Goal: Task Accomplishment & Management: Use online tool/utility

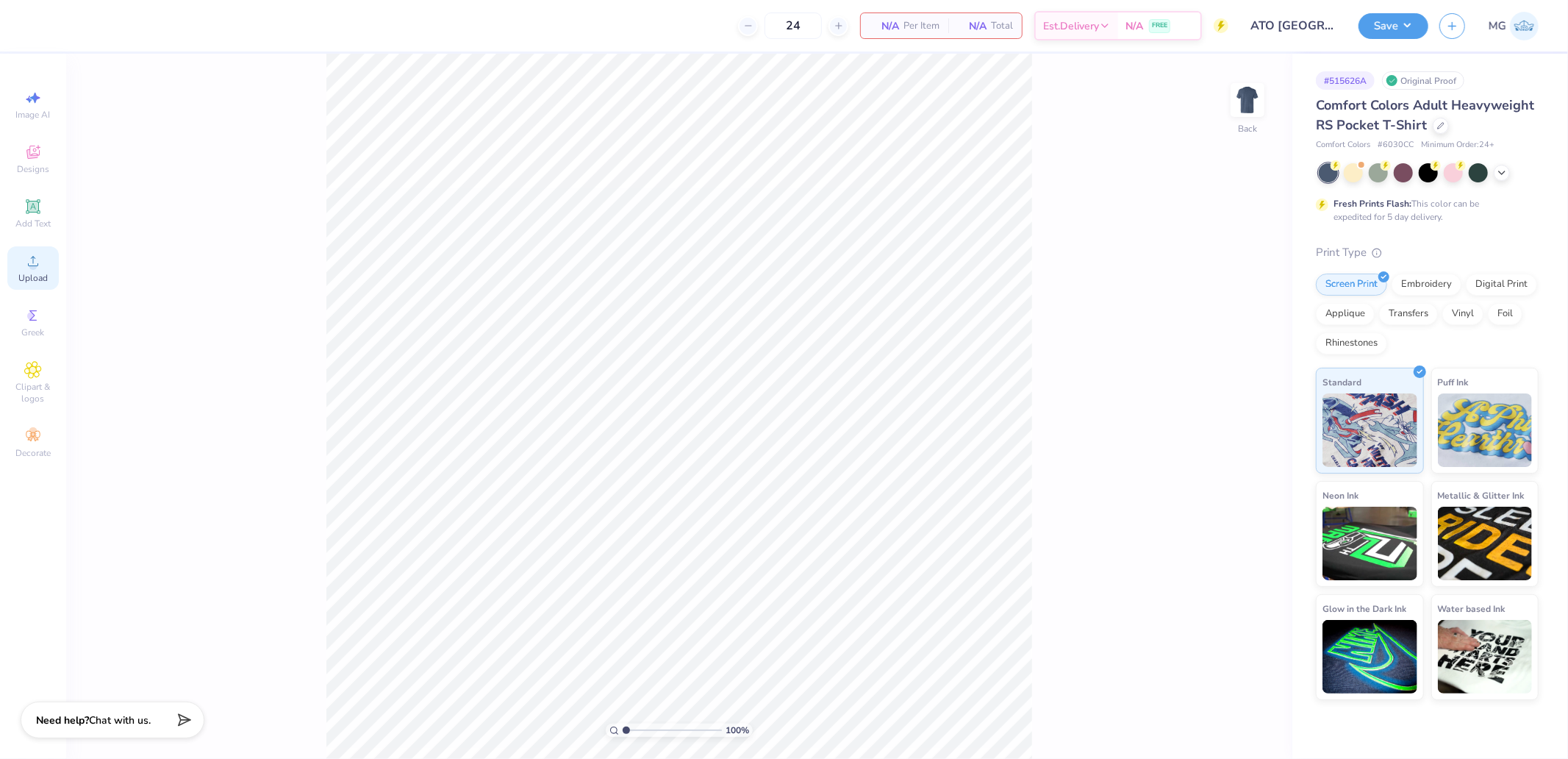
click at [40, 272] on span "Upload" at bounding box center [33, 277] width 30 height 12
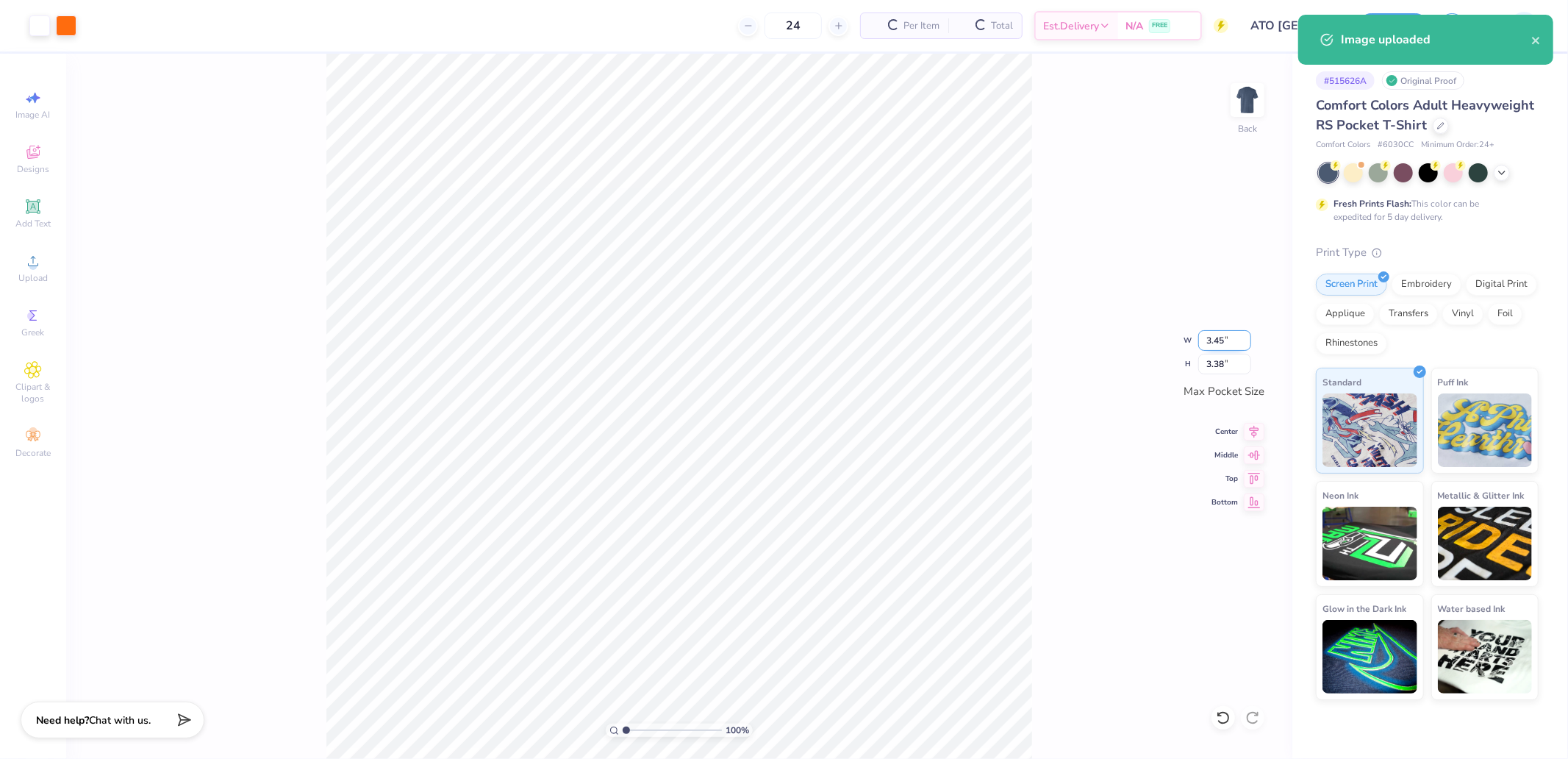
click at [1240, 336] on input "3.45" at bounding box center [1225, 340] width 53 height 20
click at [1220, 338] on input "3.45" at bounding box center [1225, 340] width 53 height 20
type input "3.50"
type input "3.44"
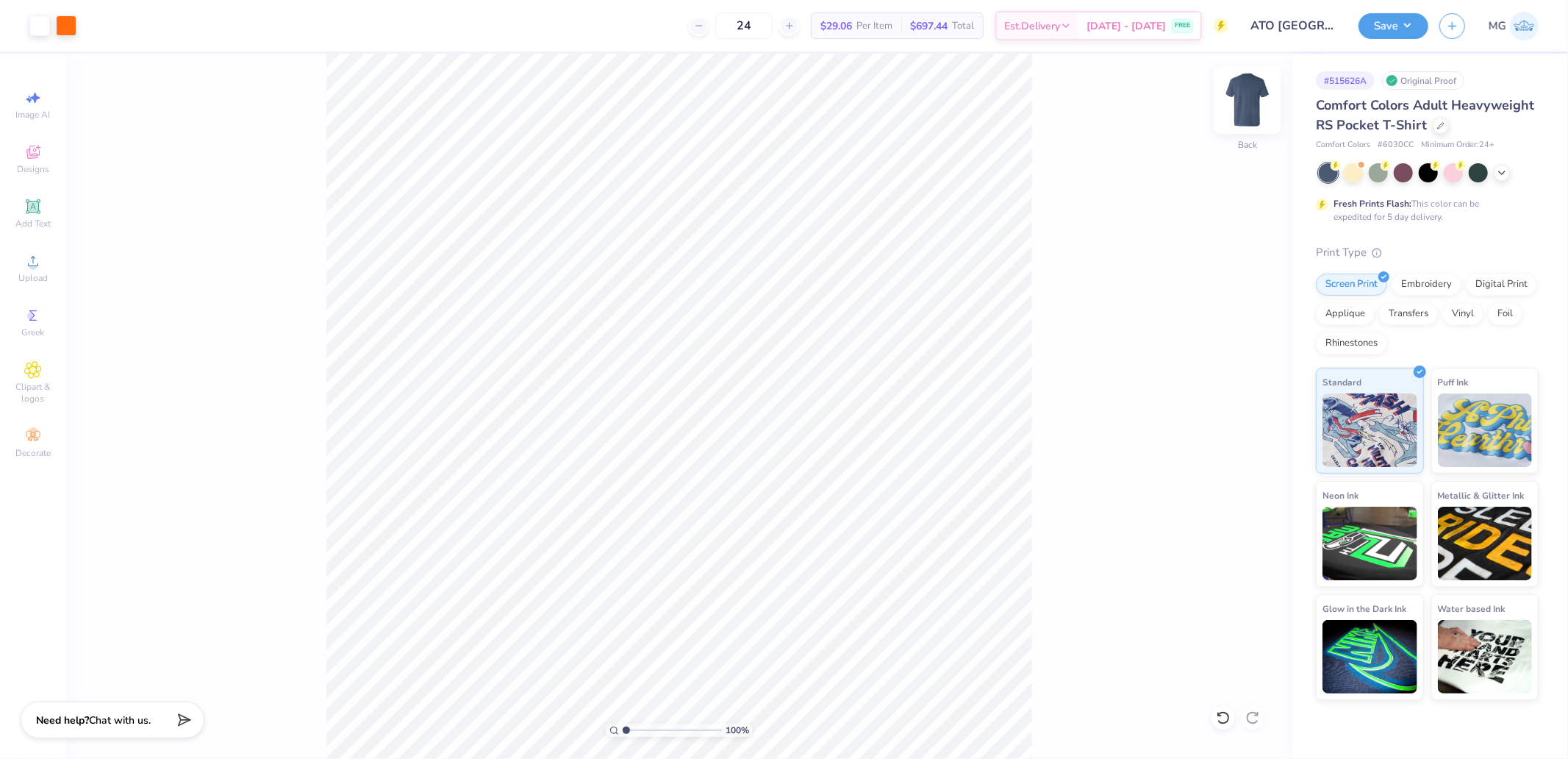
click at [1245, 100] on img at bounding box center [1247, 100] width 59 height 59
click at [33, 266] on circle at bounding box center [33, 265] width 8 height 8
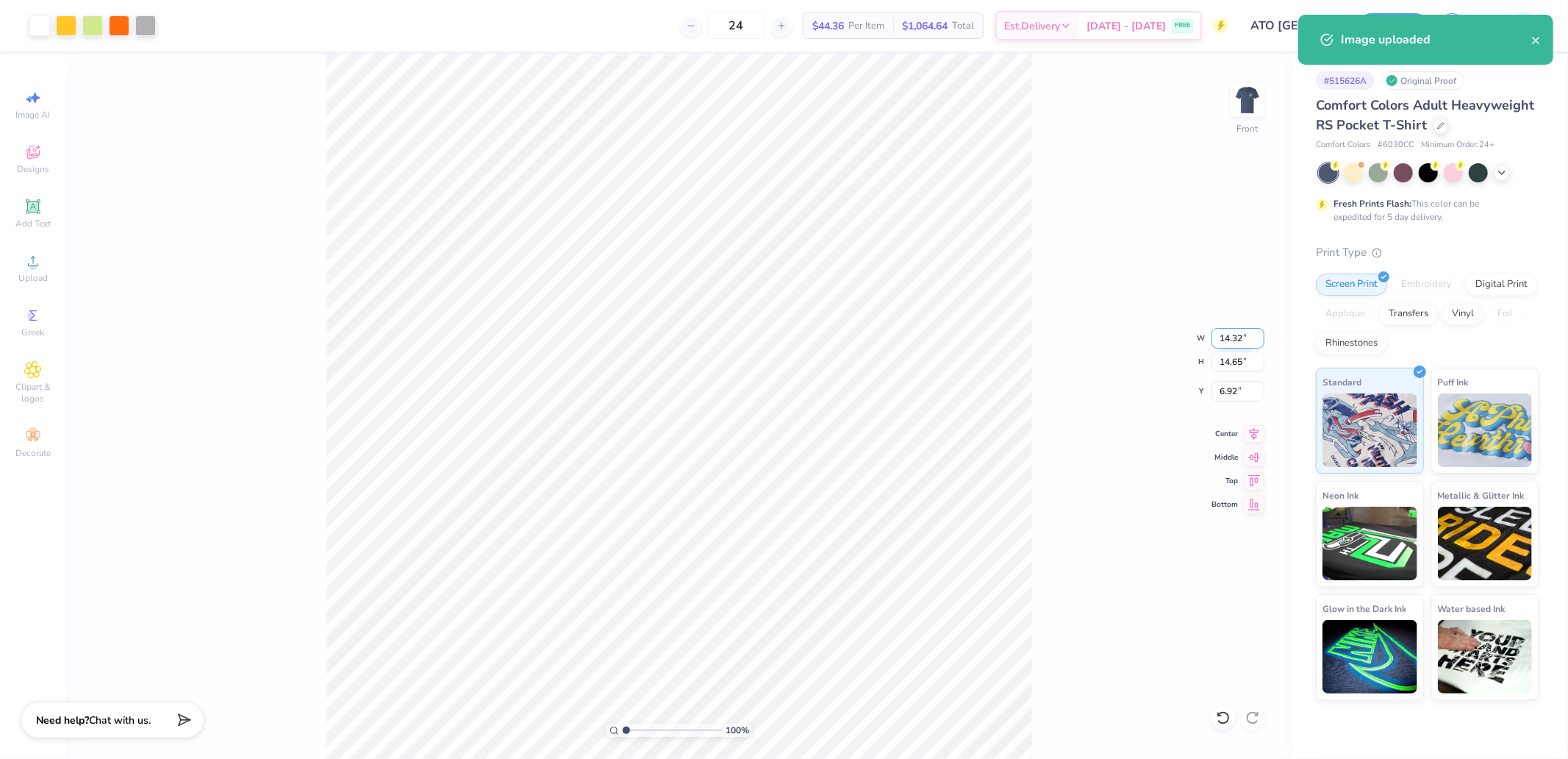
click at [1250, 340] on input "14.32" at bounding box center [1238, 338] width 53 height 20
type input "12.00"
type input "12.28"
click at [1243, 395] on input "8.11" at bounding box center [1238, 391] width 53 height 20
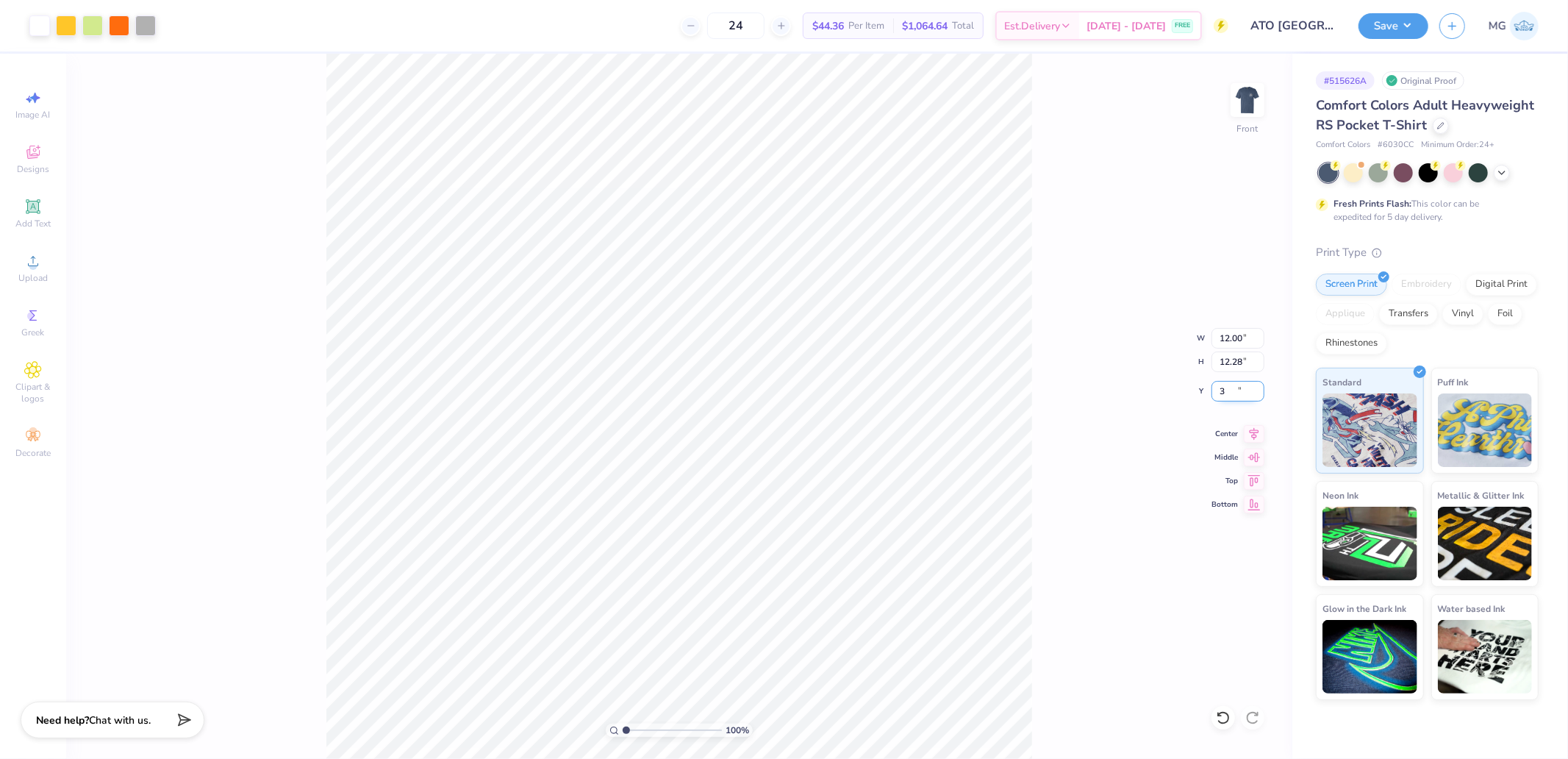
type input "3.00"
click at [1040, 235] on div "100 % Front W 12.00 12.00 " H 12.28 12.28 " Y 3.00 3.00 " Center Middle Top Bot…" at bounding box center [679, 406] width 1226 height 705
click at [1410, 15] on button "Save" at bounding box center [1393, 23] width 70 height 26
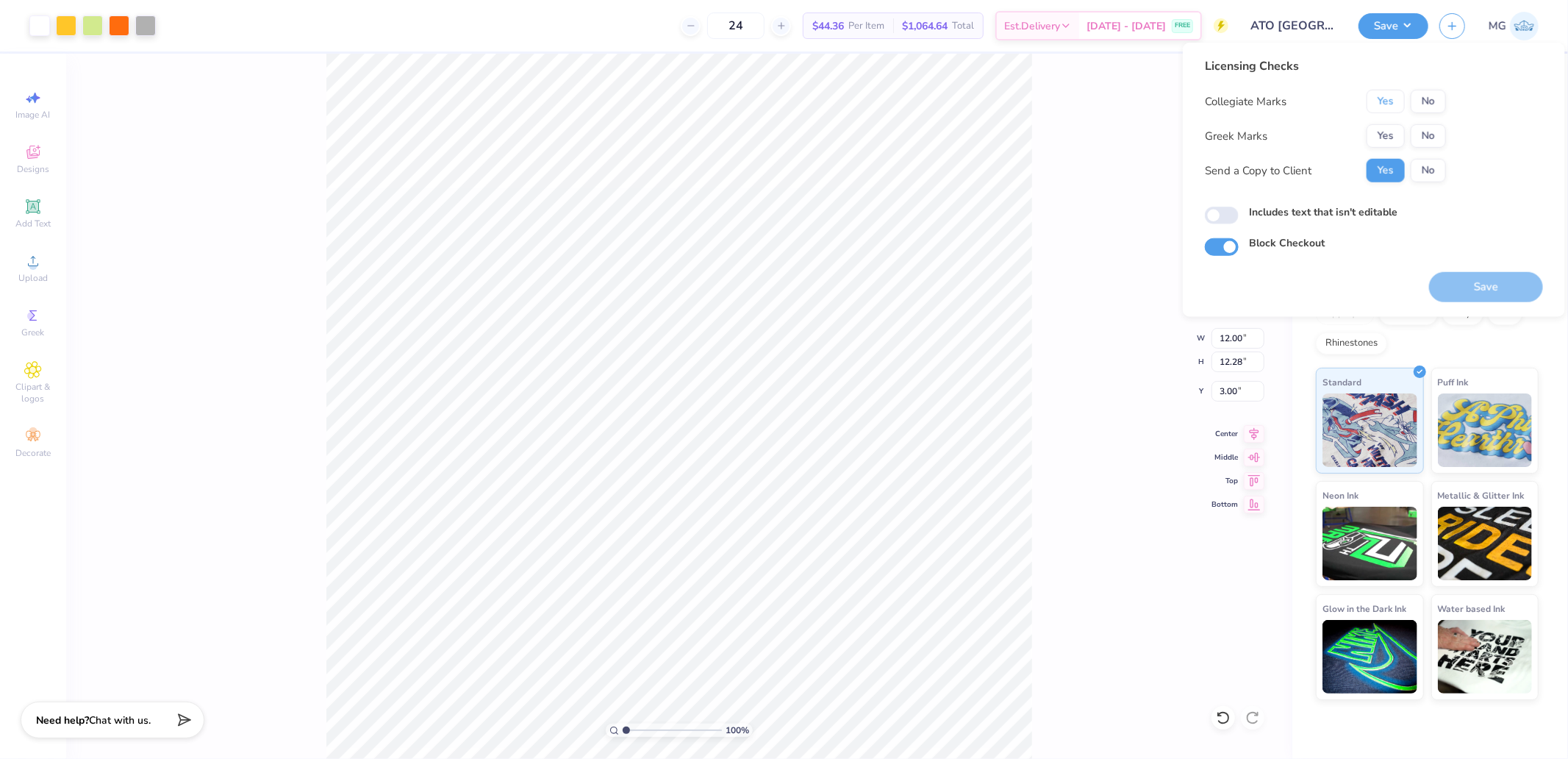
click at [1387, 101] on button "Yes" at bounding box center [1385, 101] width 38 height 23
click at [1416, 107] on button "No" at bounding box center [1428, 101] width 35 height 23
click at [1395, 136] on button "Yes" at bounding box center [1385, 136] width 38 height 23
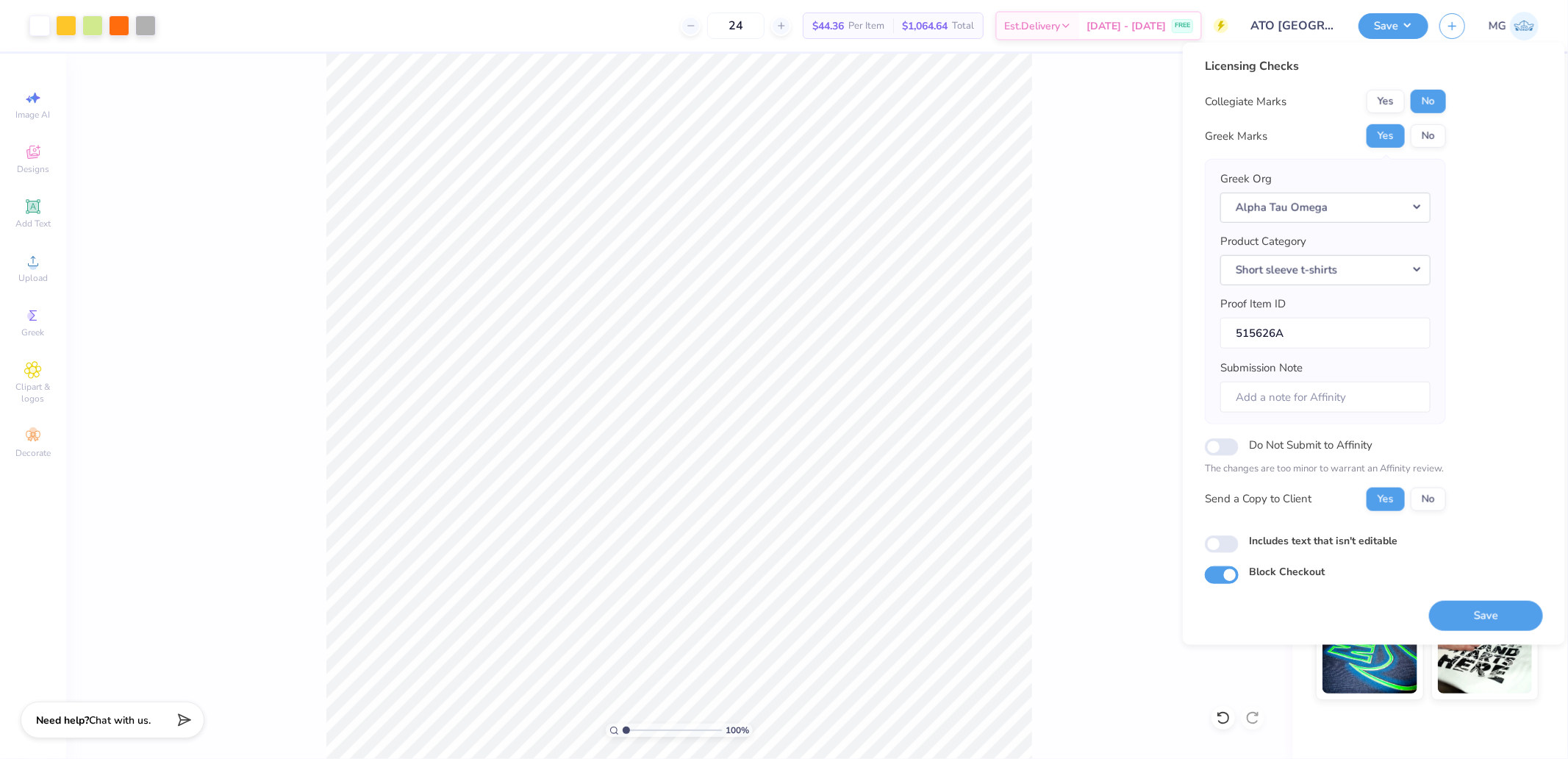
click at [1478, 611] on button "Save" at bounding box center [1486, 615] width 114 height 30
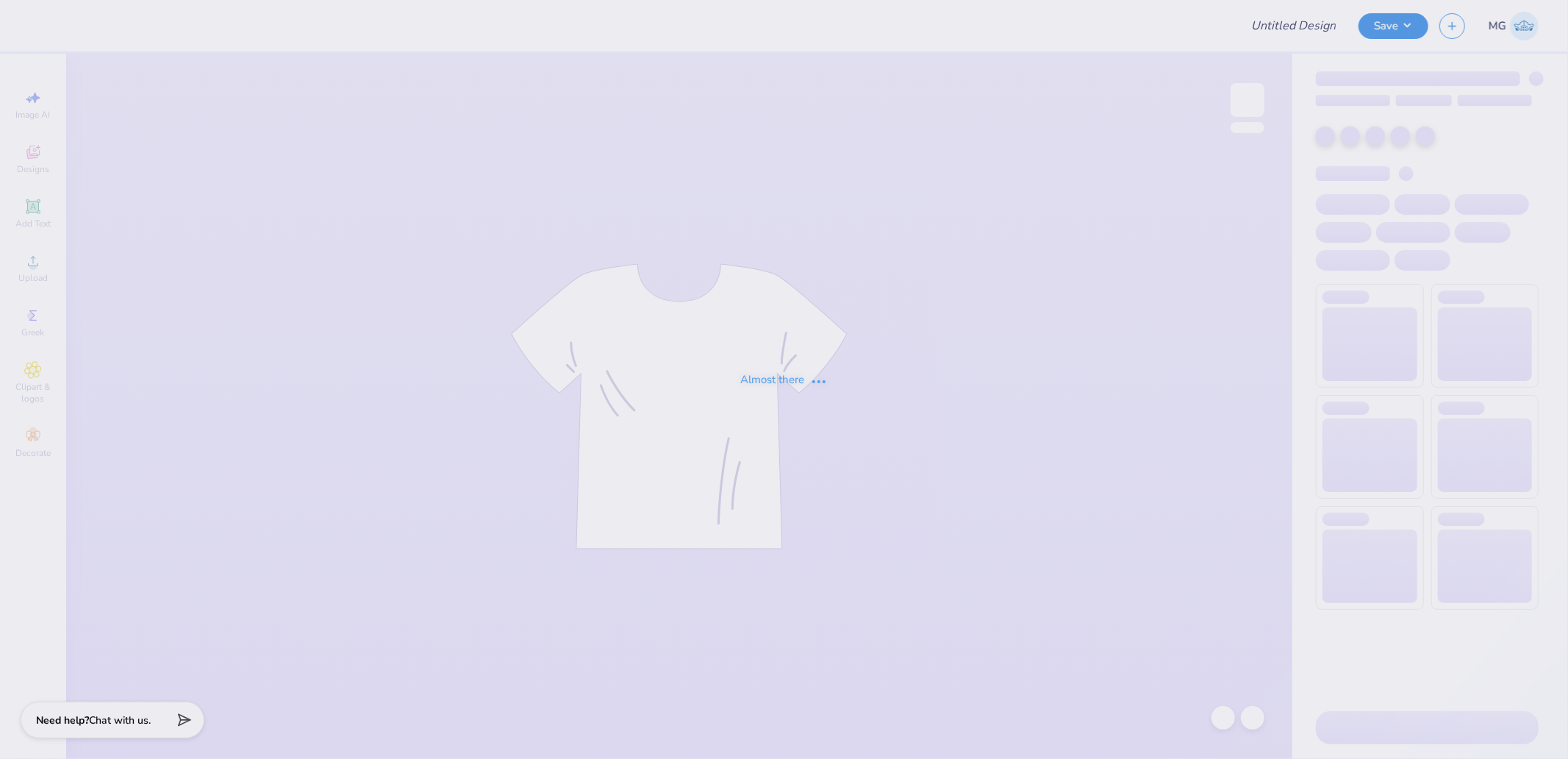
type input "UCLA KKG Game Day F25"
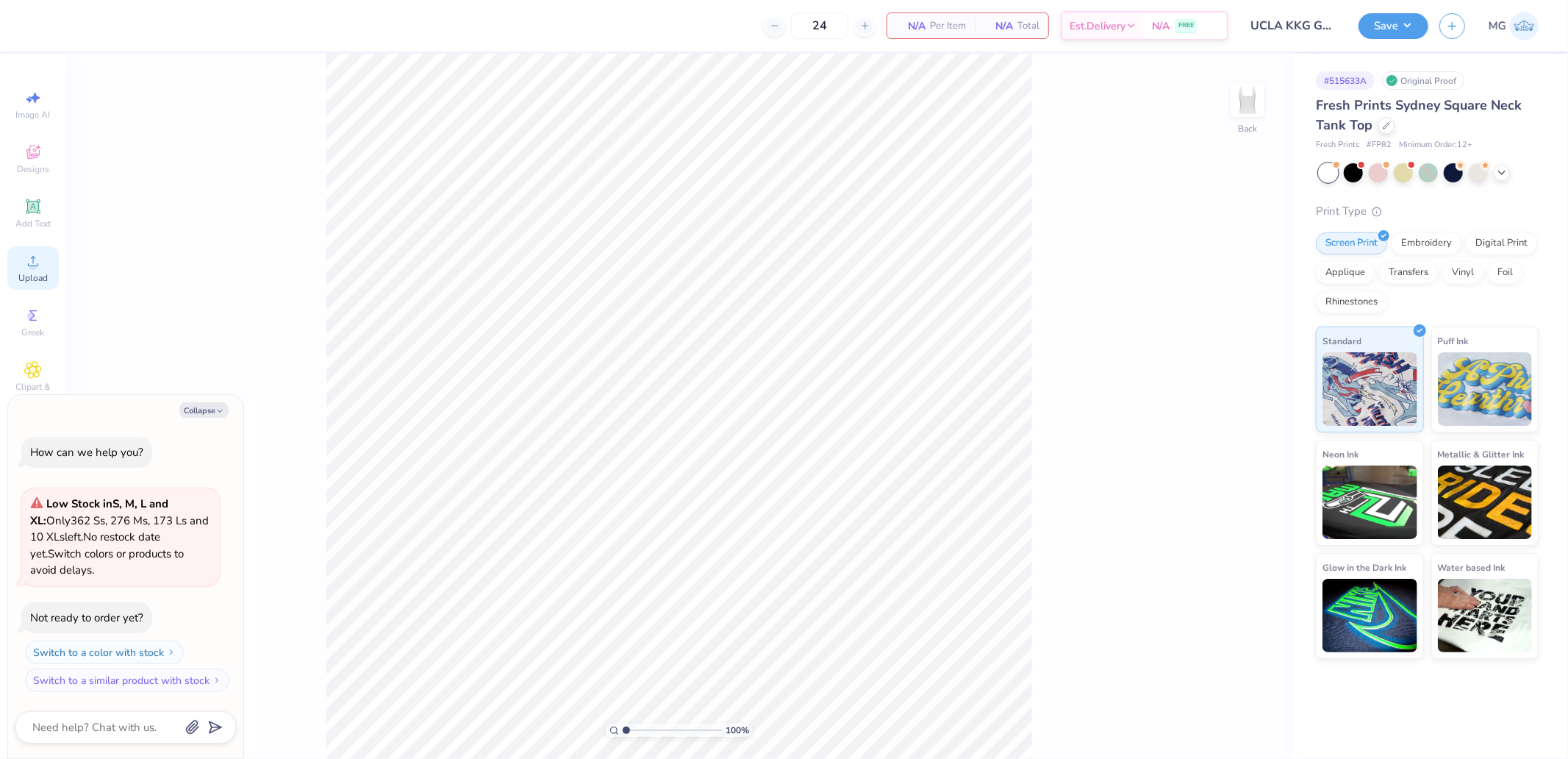
click at [33, 269] on circle at bounding box center [33, 265] width 8 height 8
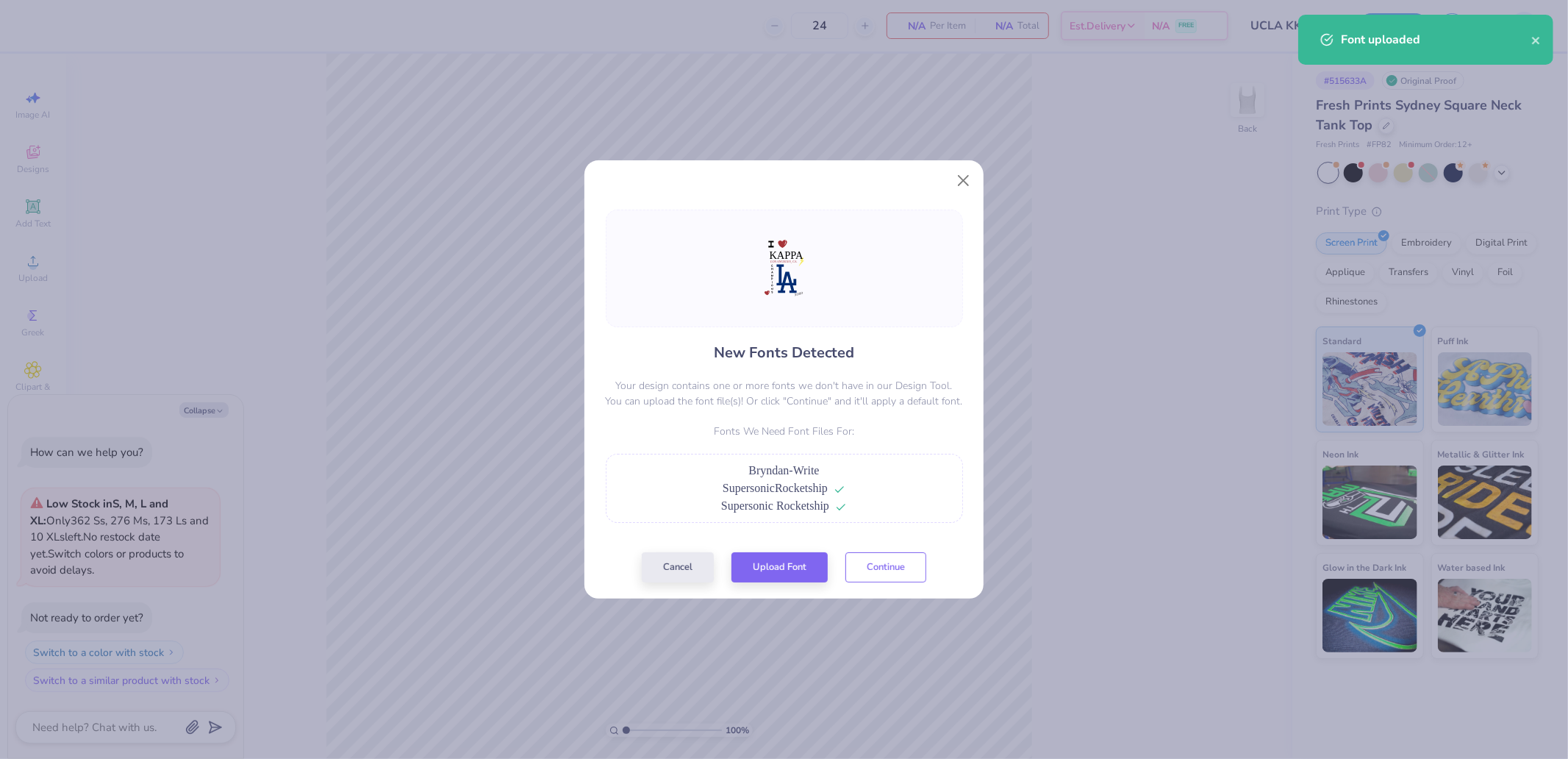
click at [875, 553] on button "Continue" at bounding box center [886, 567] width 81 height 30
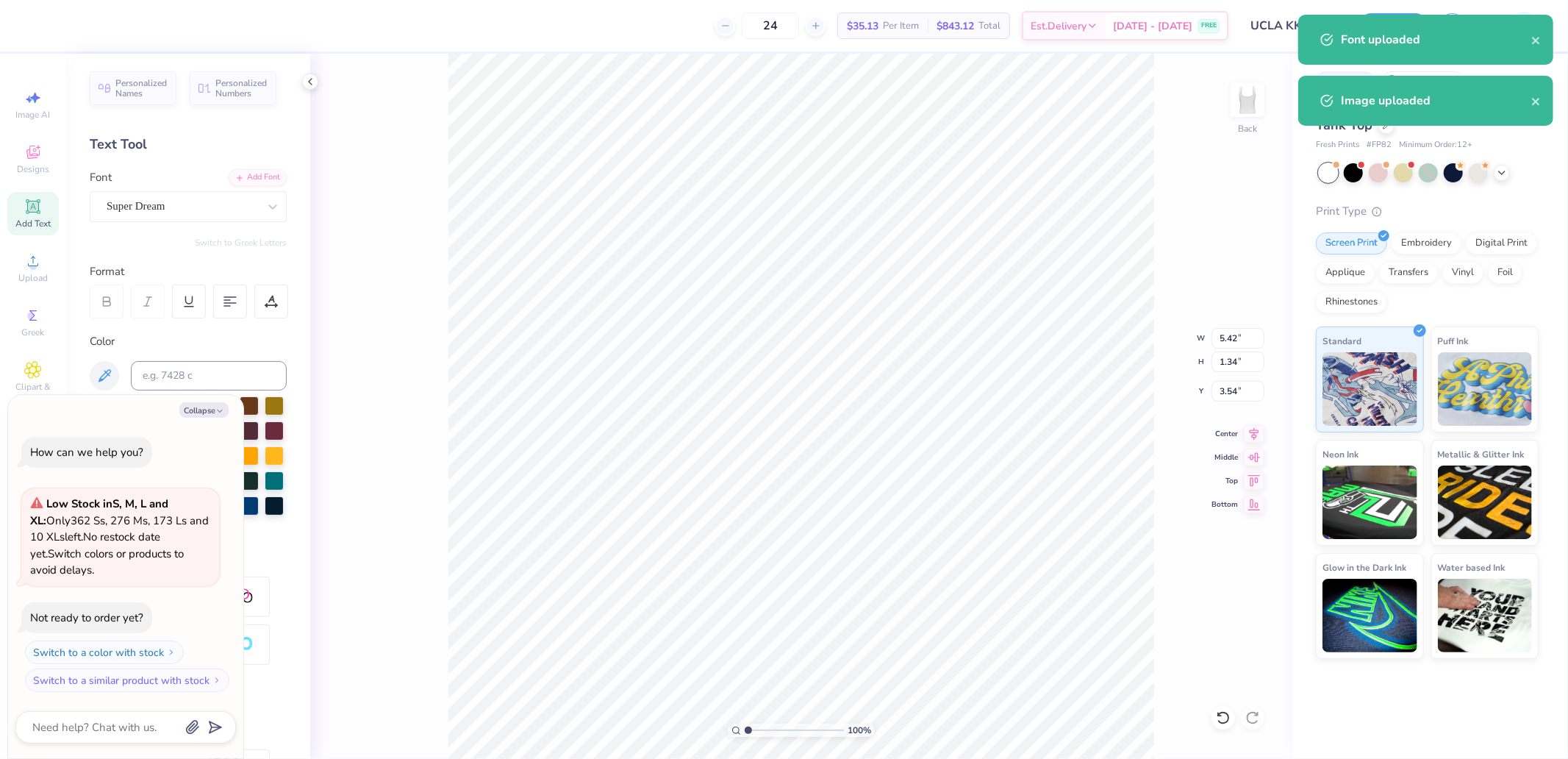
click at [175, 222] on div "Personalized Names Personalized Numbers Text Tool Add Font Font Super Dream Swi…" at bounding box center [188, 406] width 244 height 705
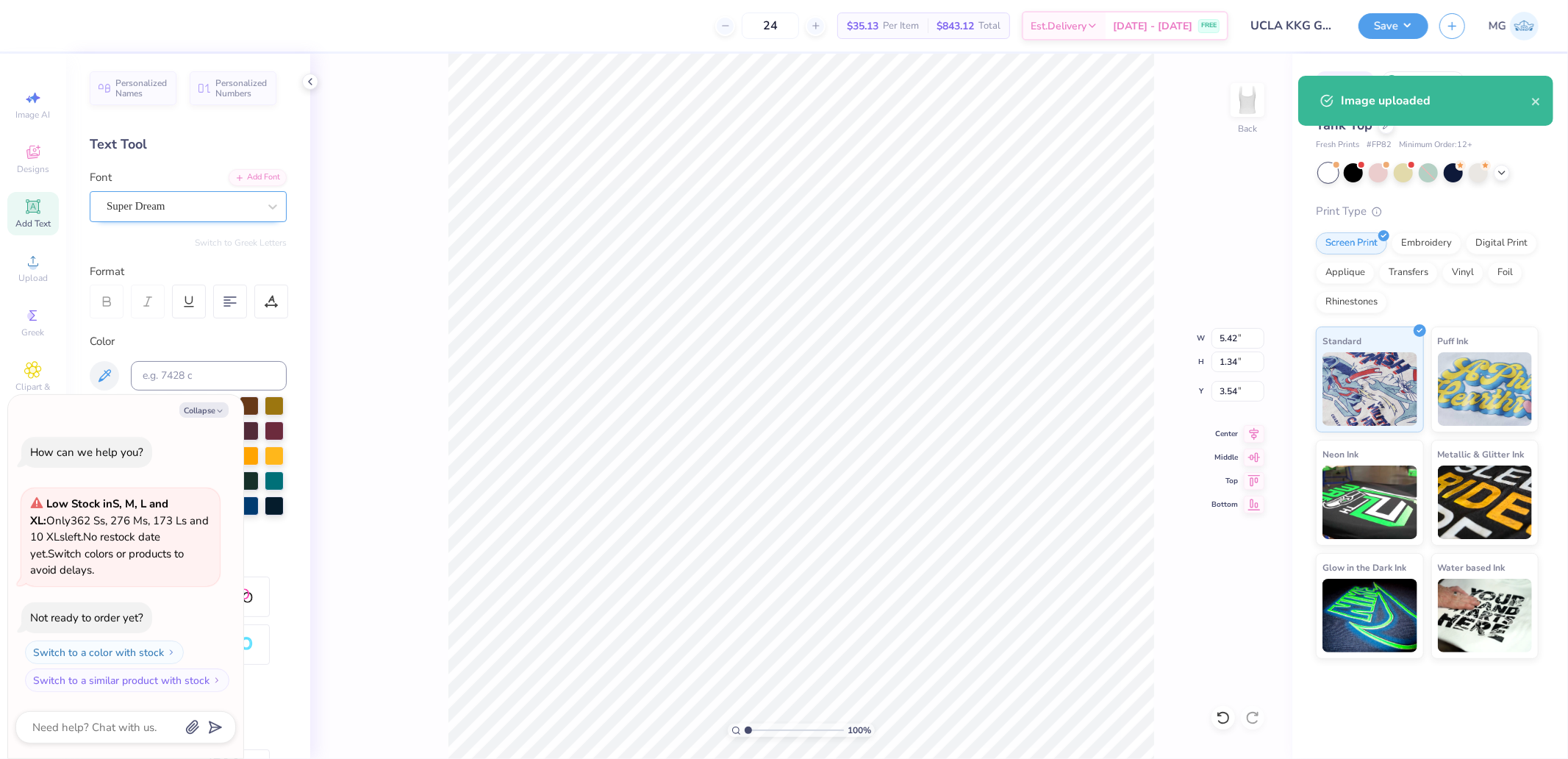
click at [172, 212] on div "Super Dream" at bounding box center [182, 206] width 154 height 23
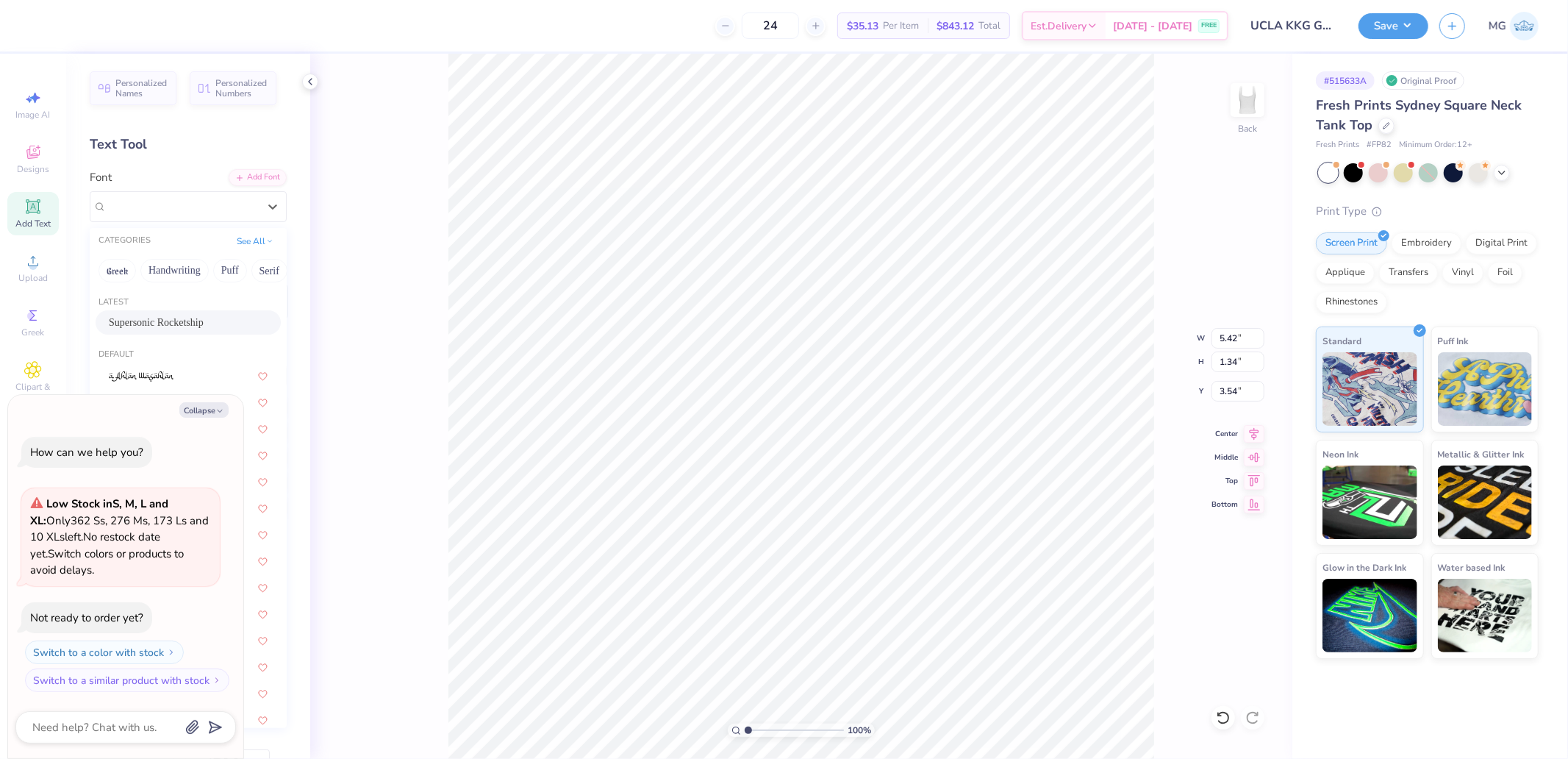
click at [158, 318] on span "Supersonic Rocketship" at bounding box center [156, 322] width 95 height 16
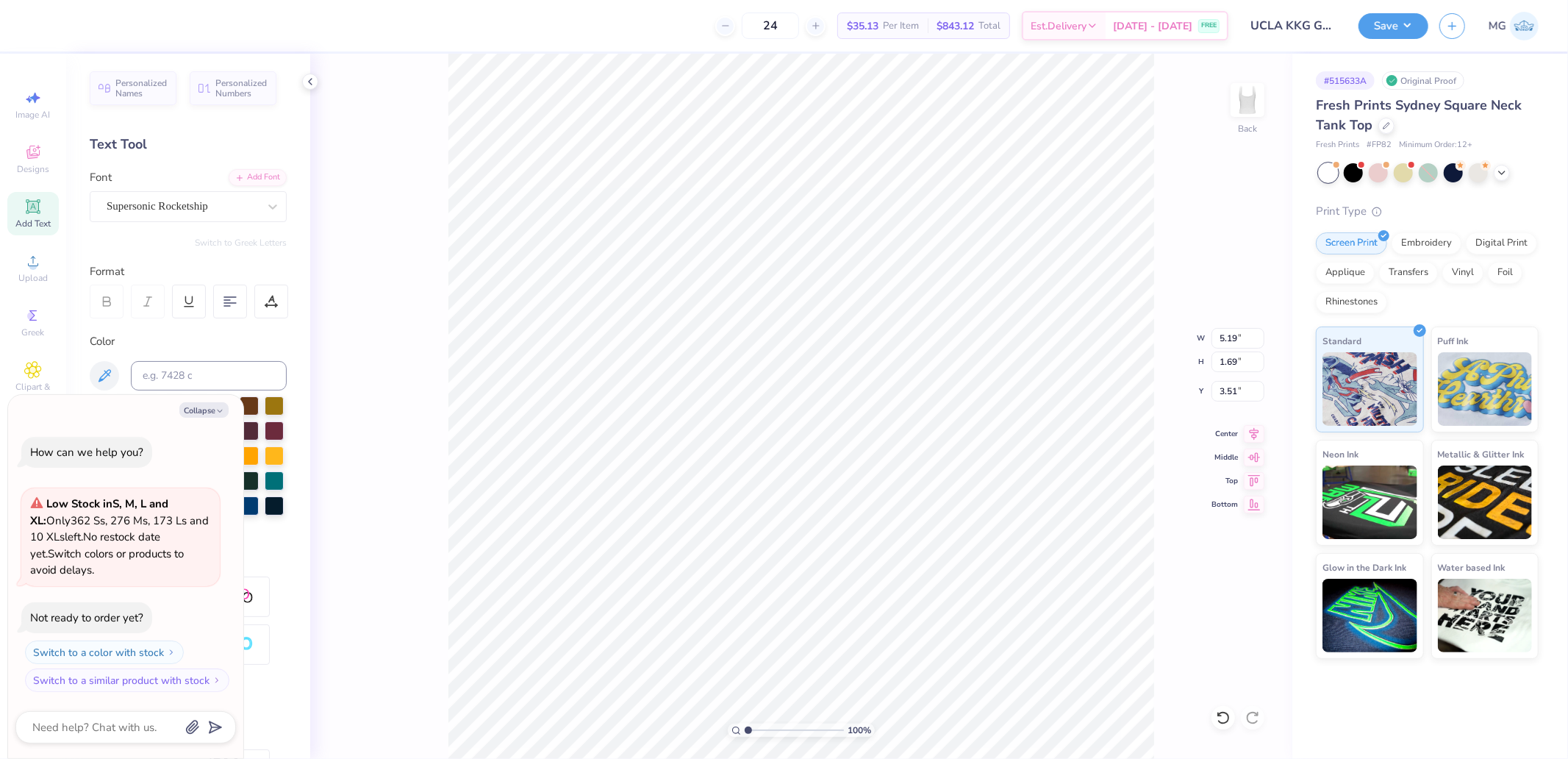
type textarea "x"
type input "5.19"
type input "1.69"
type input "3.51"
click at [157, 181] on div "Font Super Dream" at bounding box center [188, 195] width 197 height 53
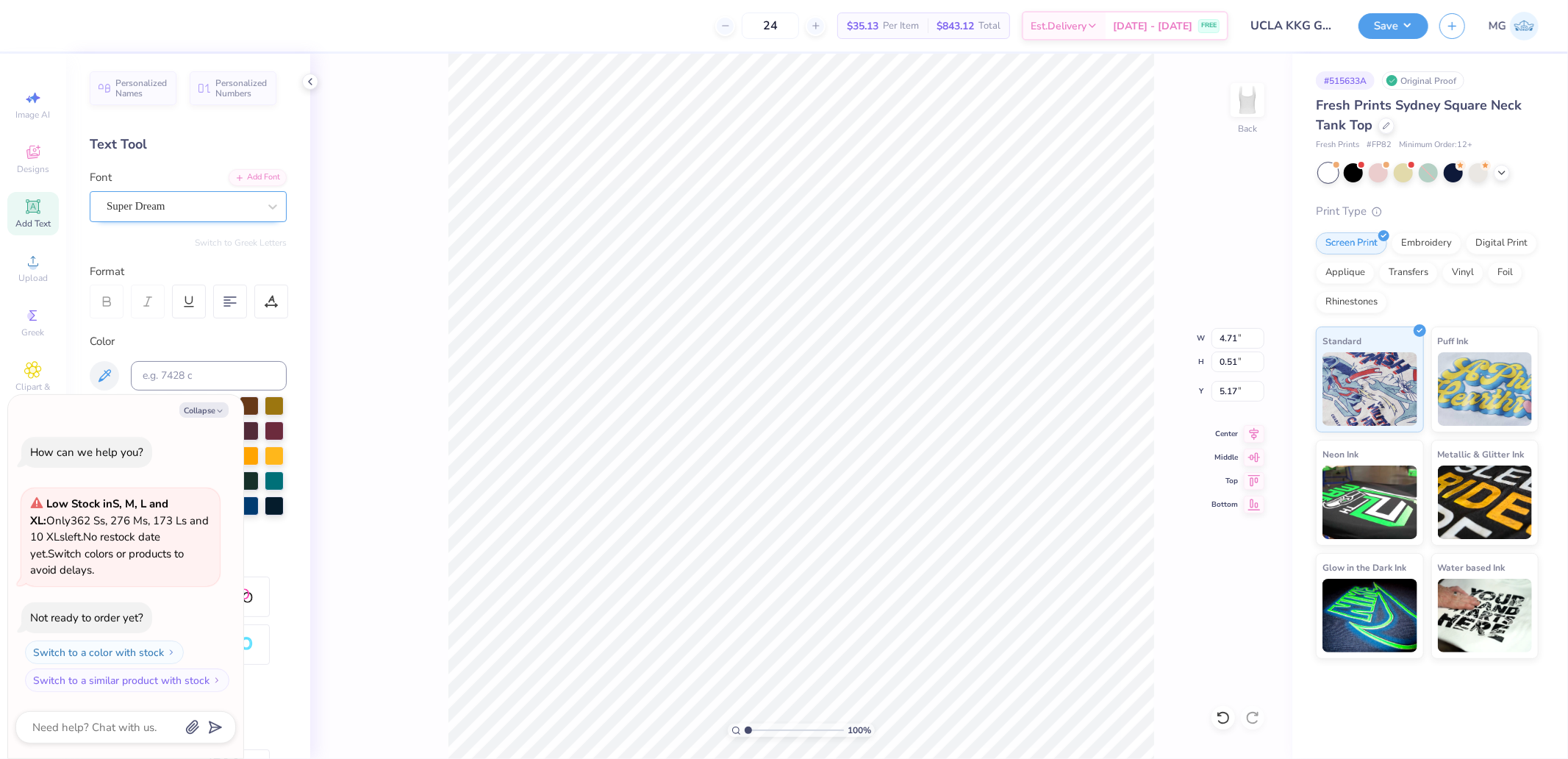
click at [162, 210] on div "Super Dream" at bounding box center [182, 206] width 154 height 23
type textarea "x"
click at [154, 313] on div "Bryndan Write Greek" at bounding box center [188, 322] width 185 height 24
type input "bry"
type textarea "x"
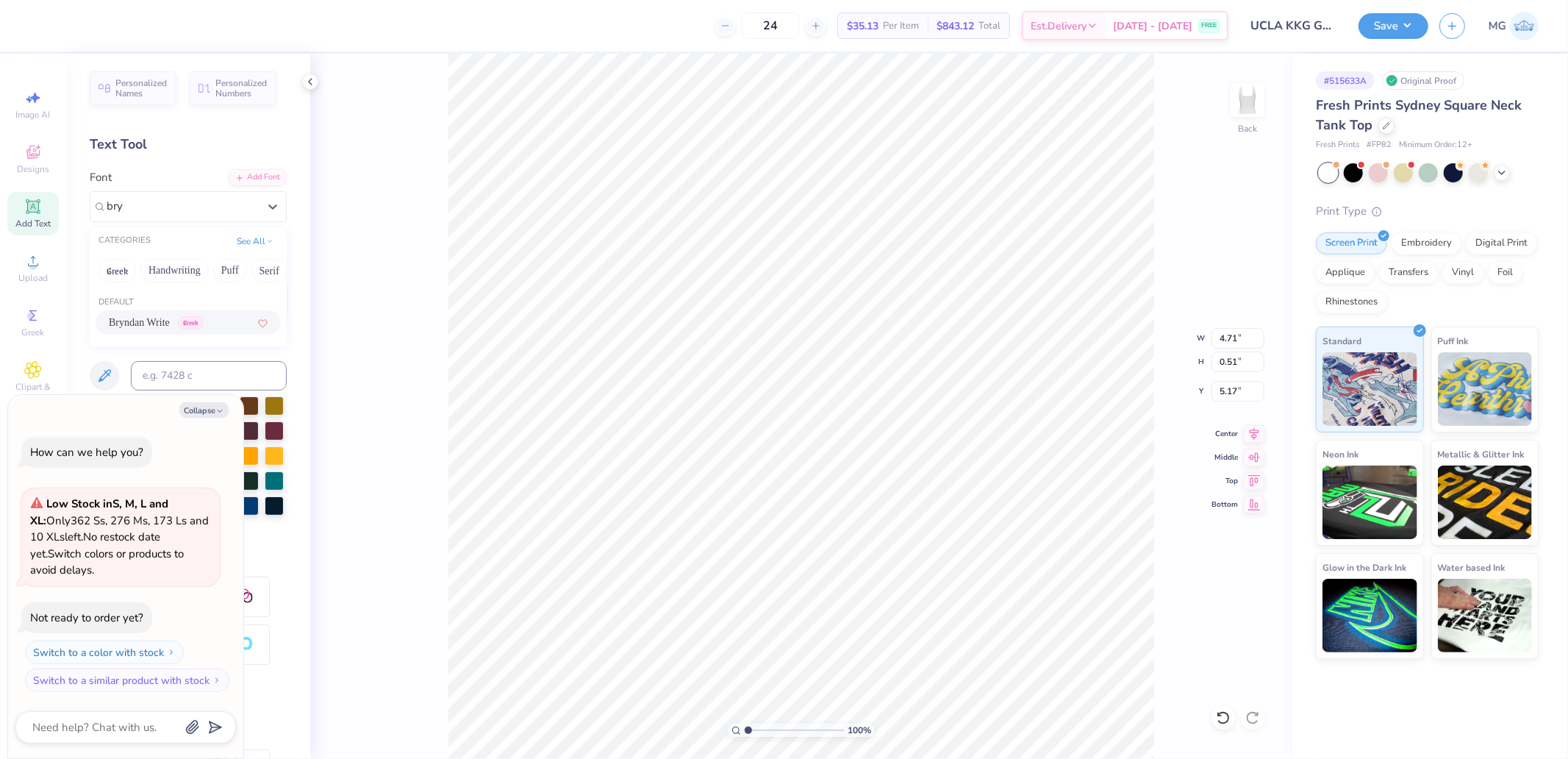
type input "4.64"
type input "0.43"
type input "5.21"
click at [165, 197] on div "Super Dream" at bounding box center [182, 206] width 154 height 23
type textarea "x"
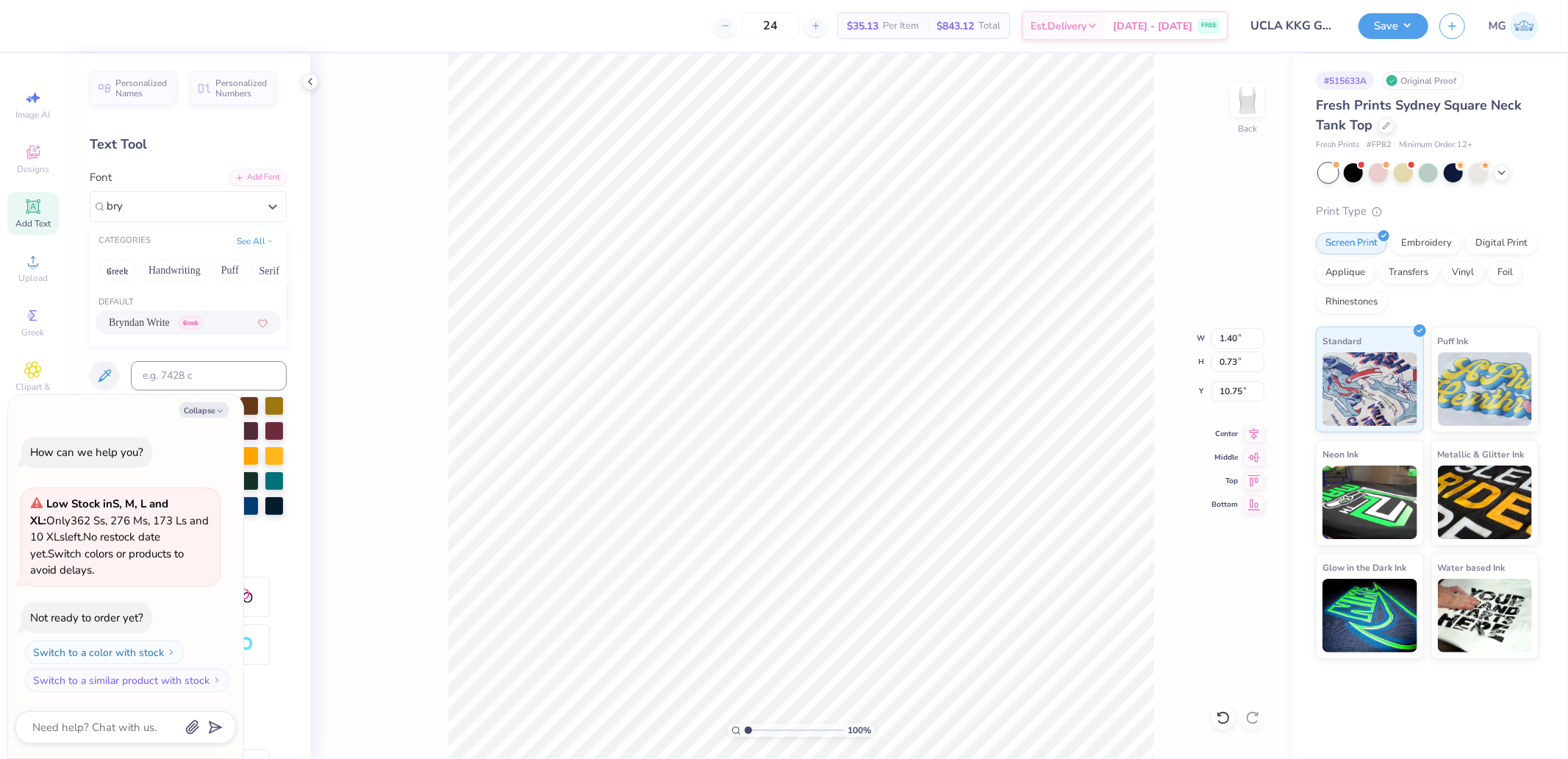
click at [165, 324] on span "Bryndan Write" at bounding box center [139, 322] width 61 height 16
type input "bry"
type textarea "x"
type input "1.31"
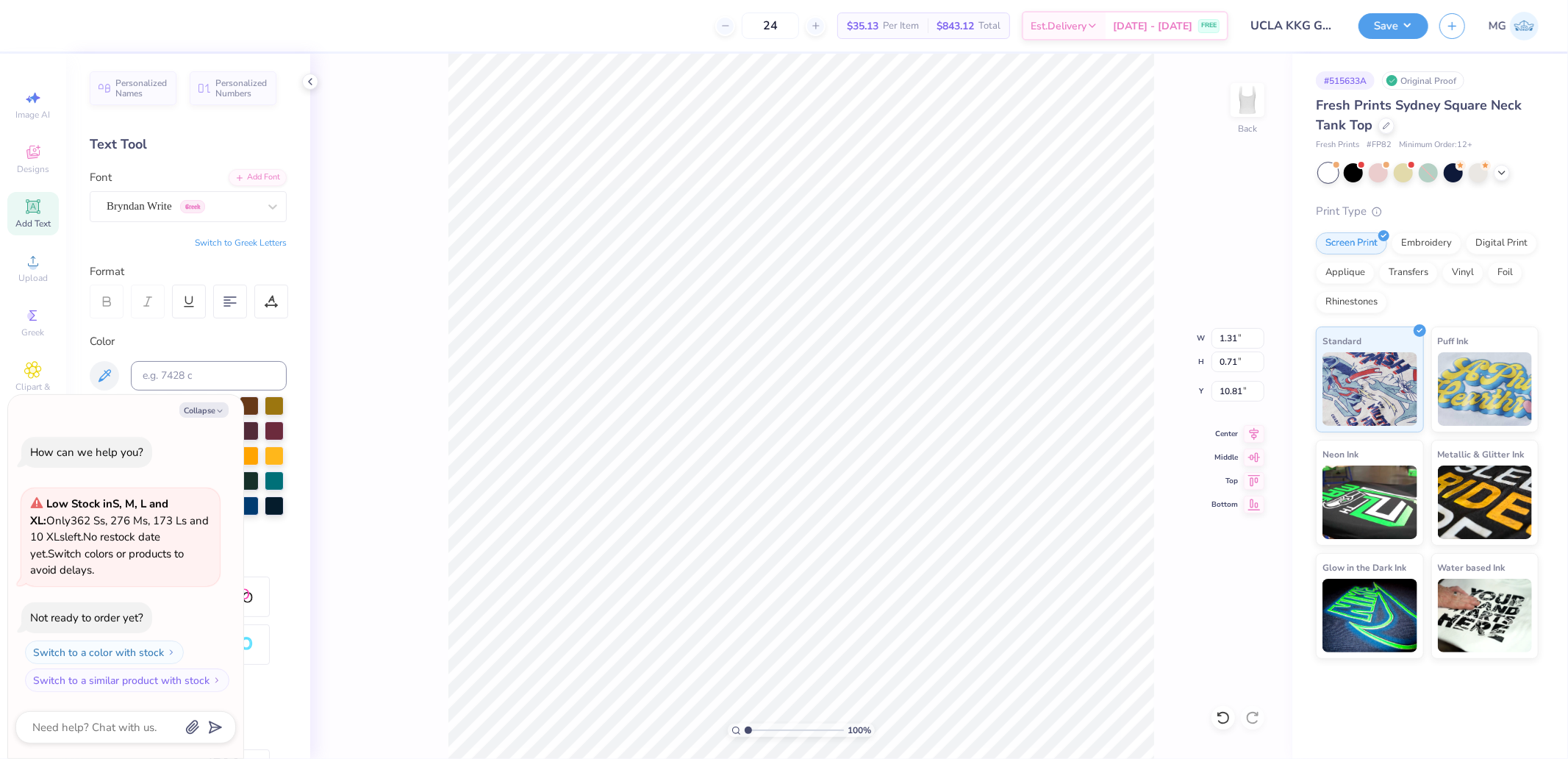
type input "0.71"
type input "10.81"
type textarea "x"
type input "3.00"
type textarea "x"
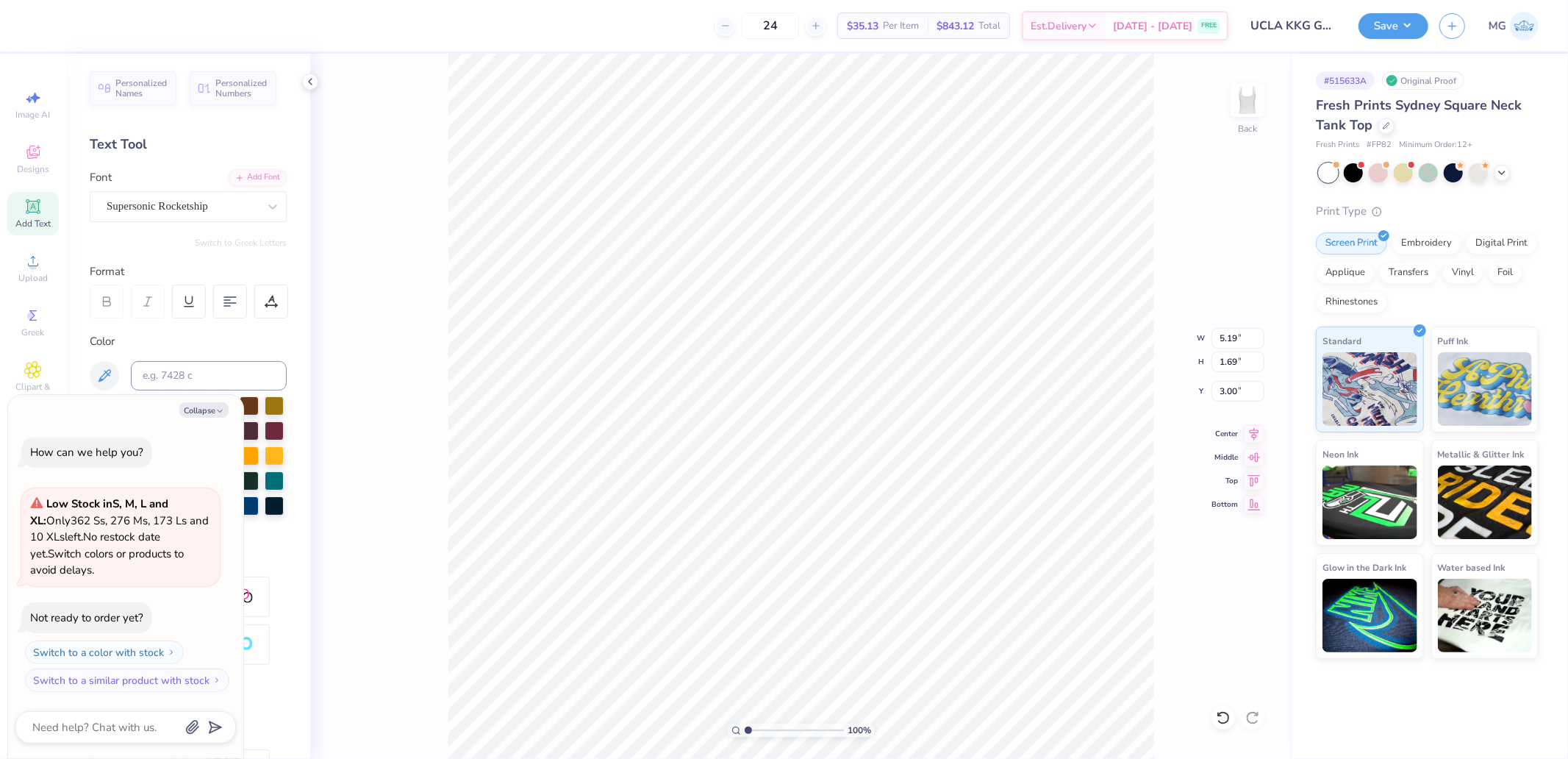
type input "5.53"
type input "1.80"
type textarea "x"
type input "7.03"
type input "9.80"
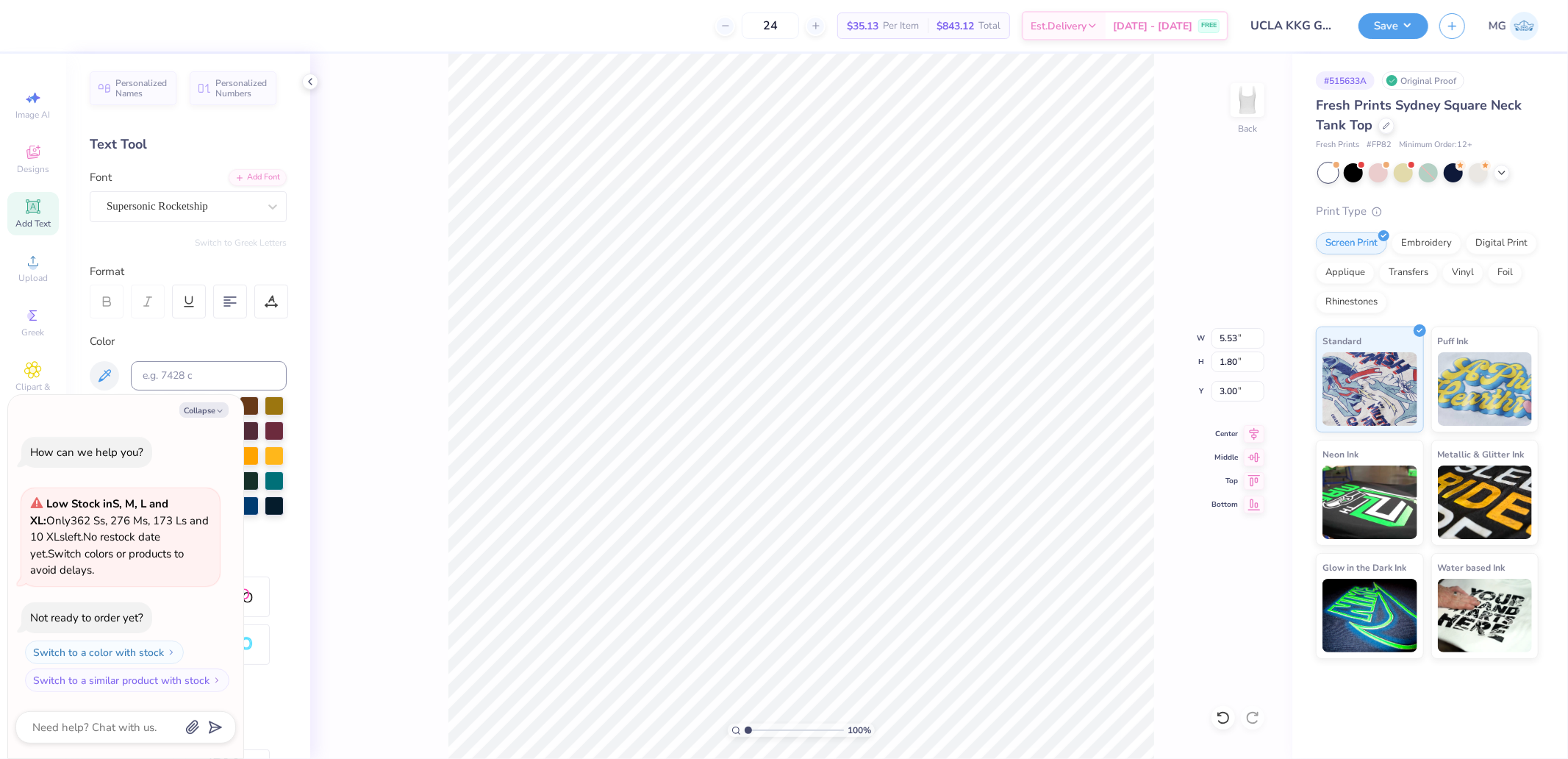
type input "1.60"
type textarea "x"
type input "4.64"
type input "0.43"
type input "5.21"
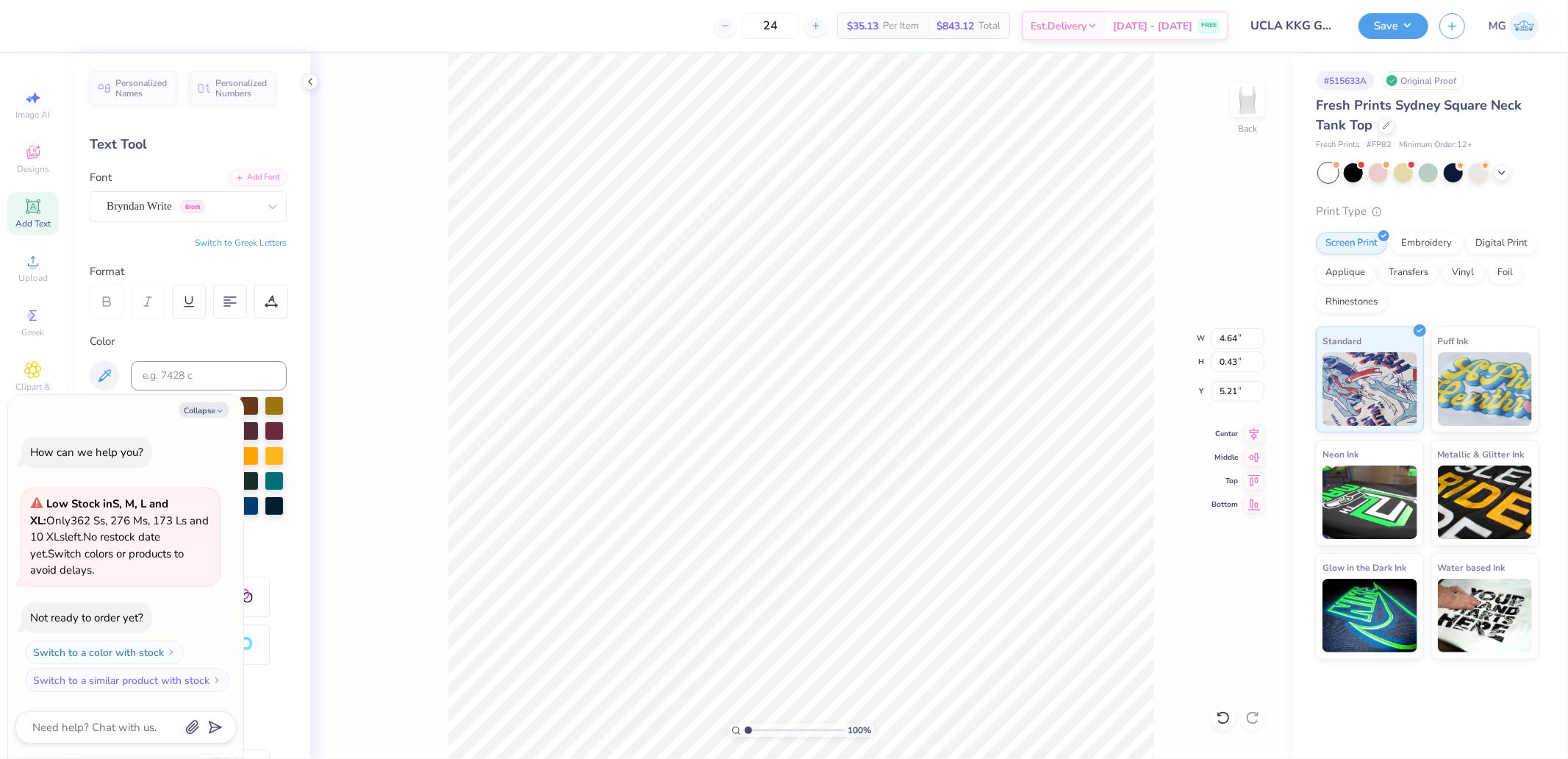
type textarea "x"
type input "5.12"
type textarea "x"
type input "4.89"
type input "0.45"
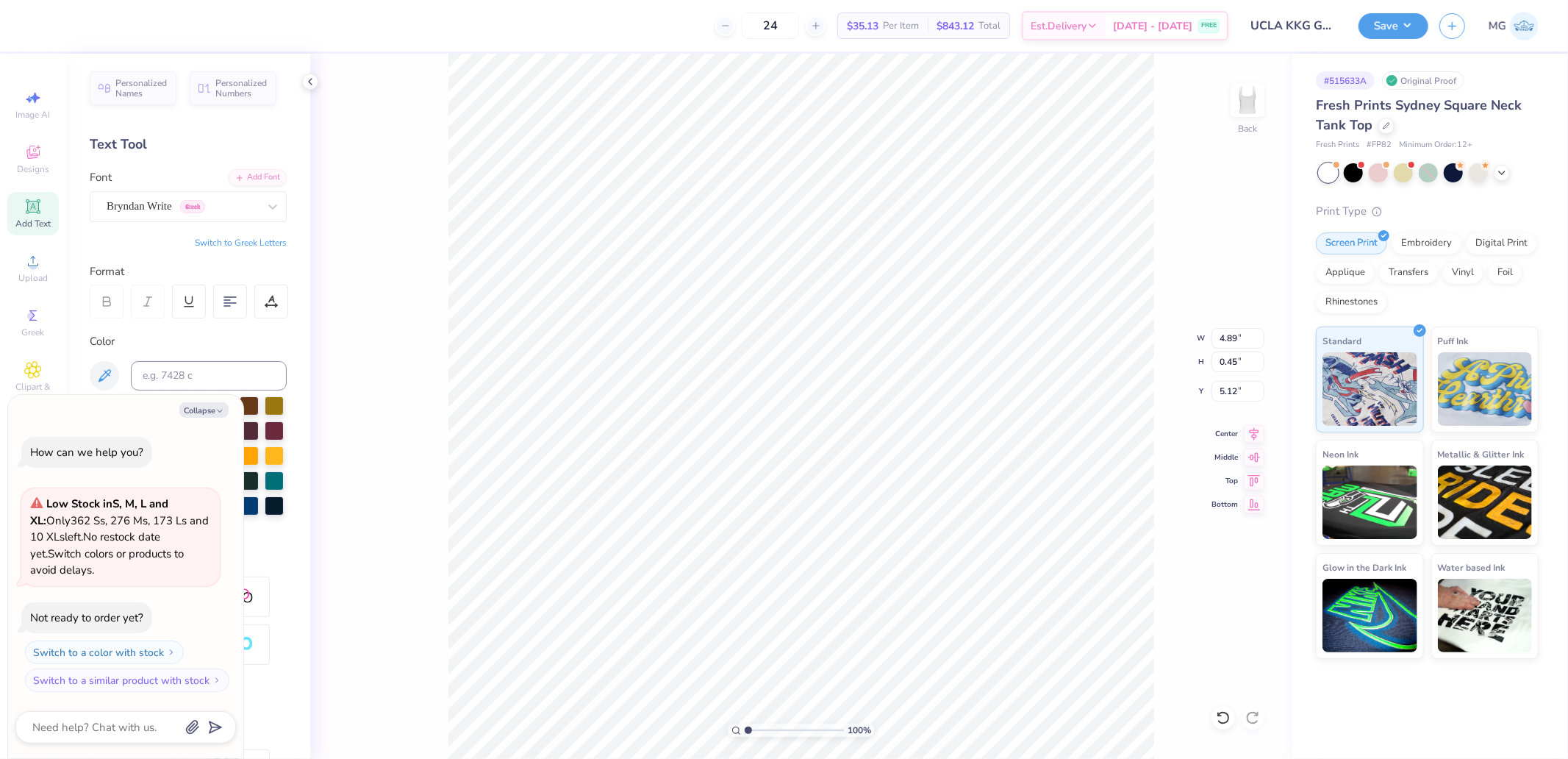
type textarea "x"
type input "5.07"
type textarea "x"
type input "7.03"
type input "9.80"
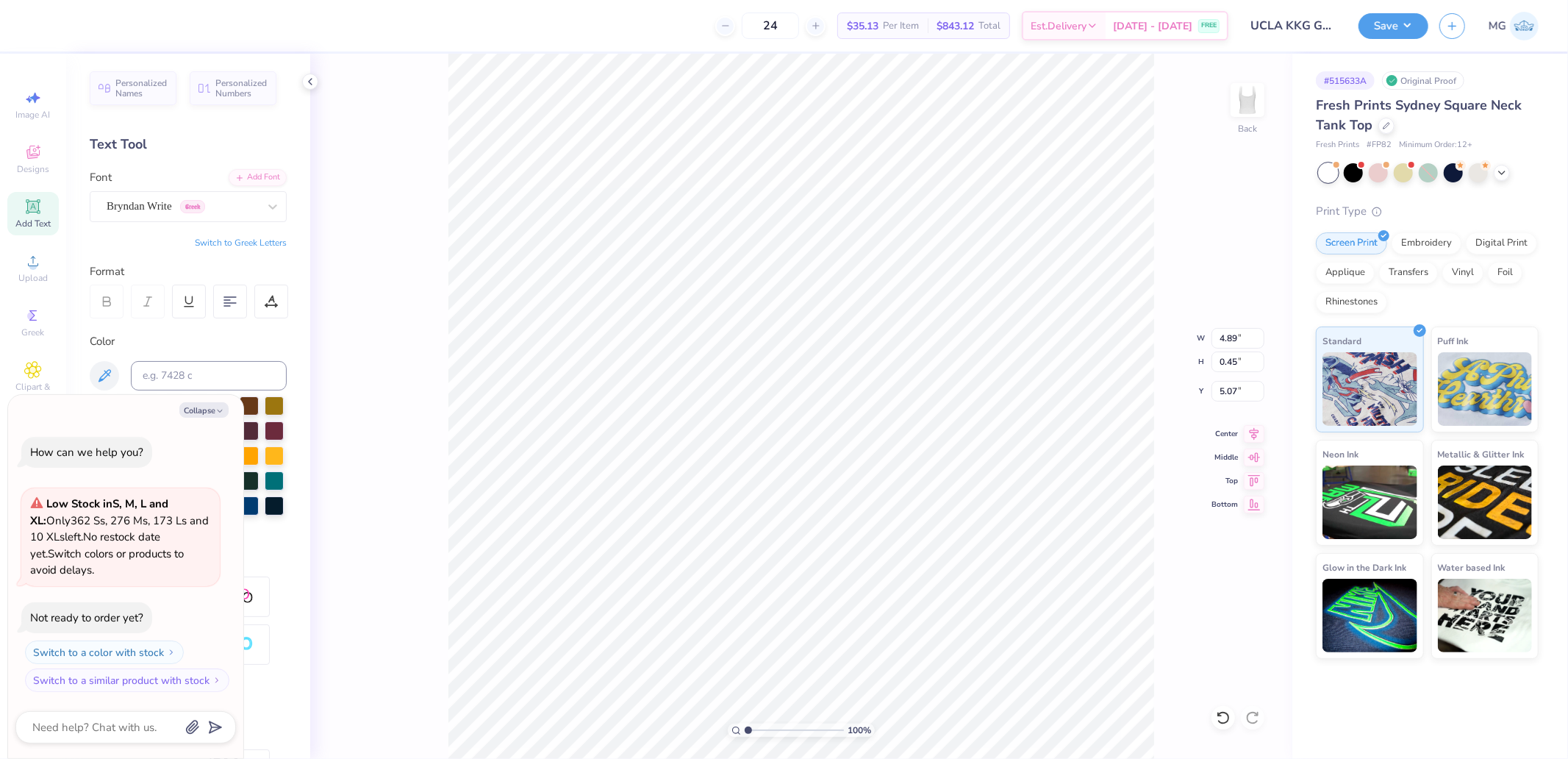
type input "1.60"
type textarea "x"
type input "5.53"
type input "1.80"
type input "3.00"
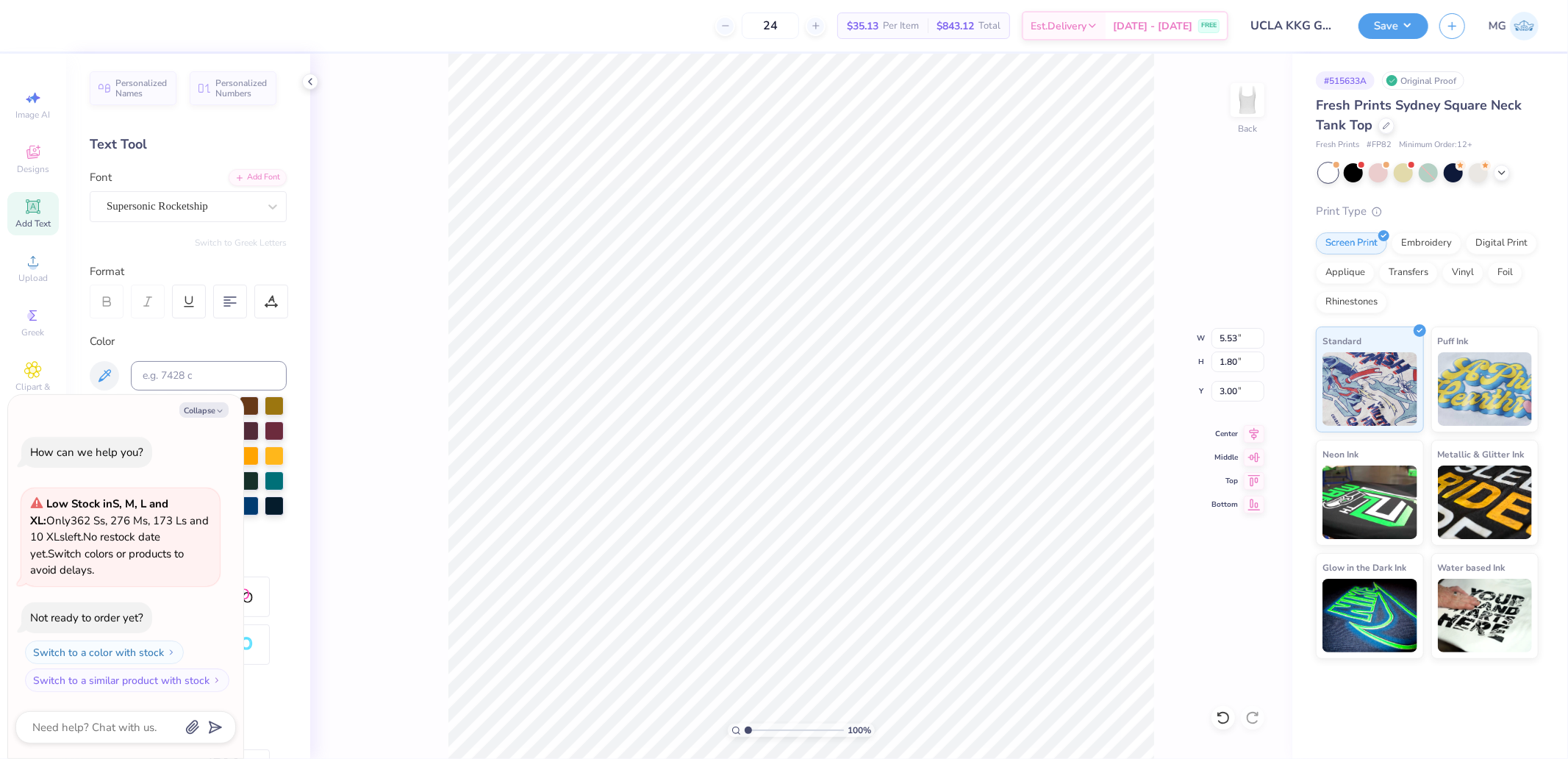
type textarea "x"
type input "3.14"
drag, startPoint x: 747, startPoint y: 726, endPoint x: 756, endPoint y: 726, distance: 9.0
type input "1.8"
click at [756, 726] on input "range" at bounding box center [795, 729] width 100 height 13
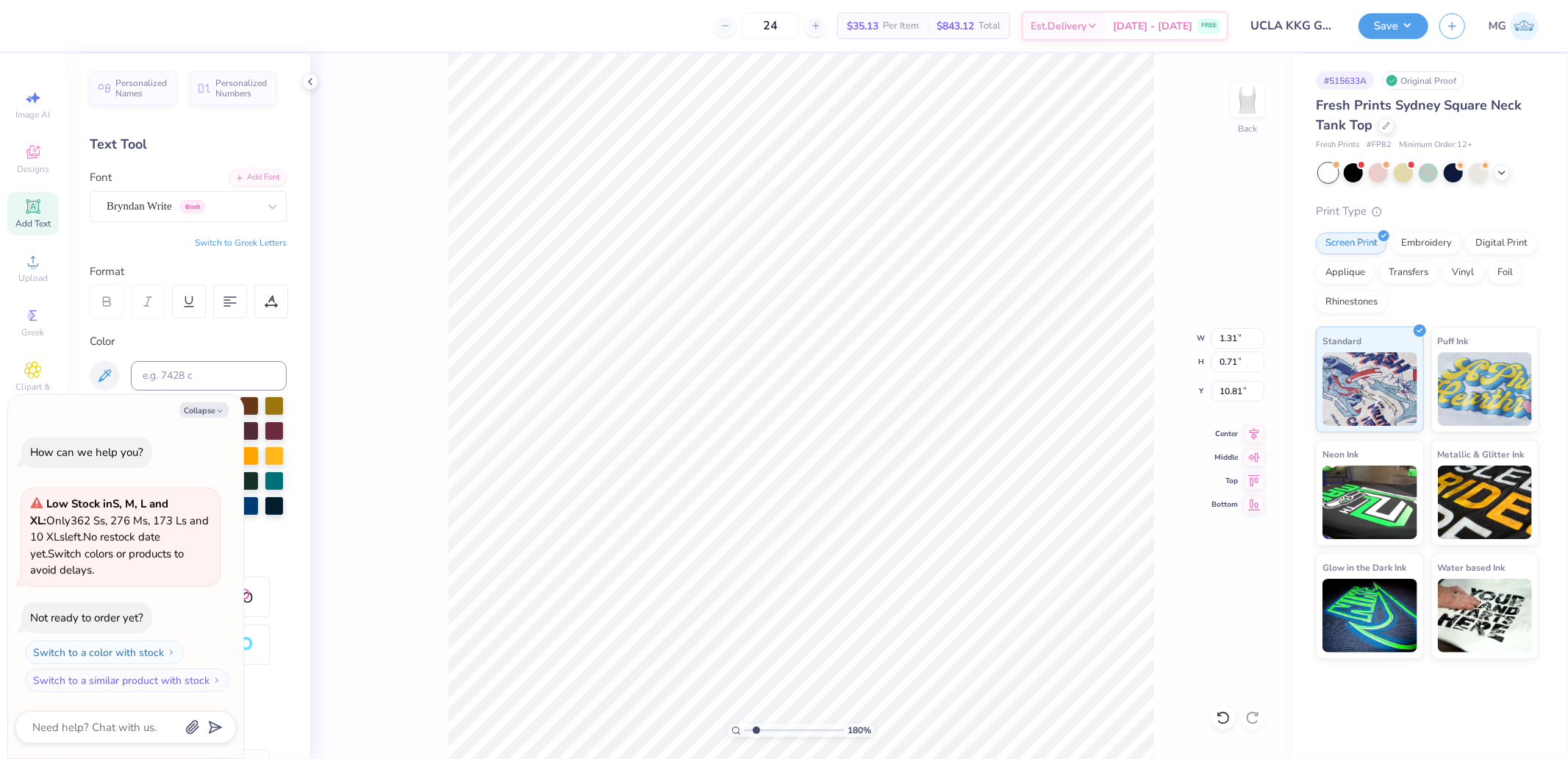
type textarea "x"
type input "7.03"
type input "9.80"
type input "1.60"
drag, startPoint x: 753, startPoint y: 730, endPoint x: 745, endPoint y: 725, distance: 9.4
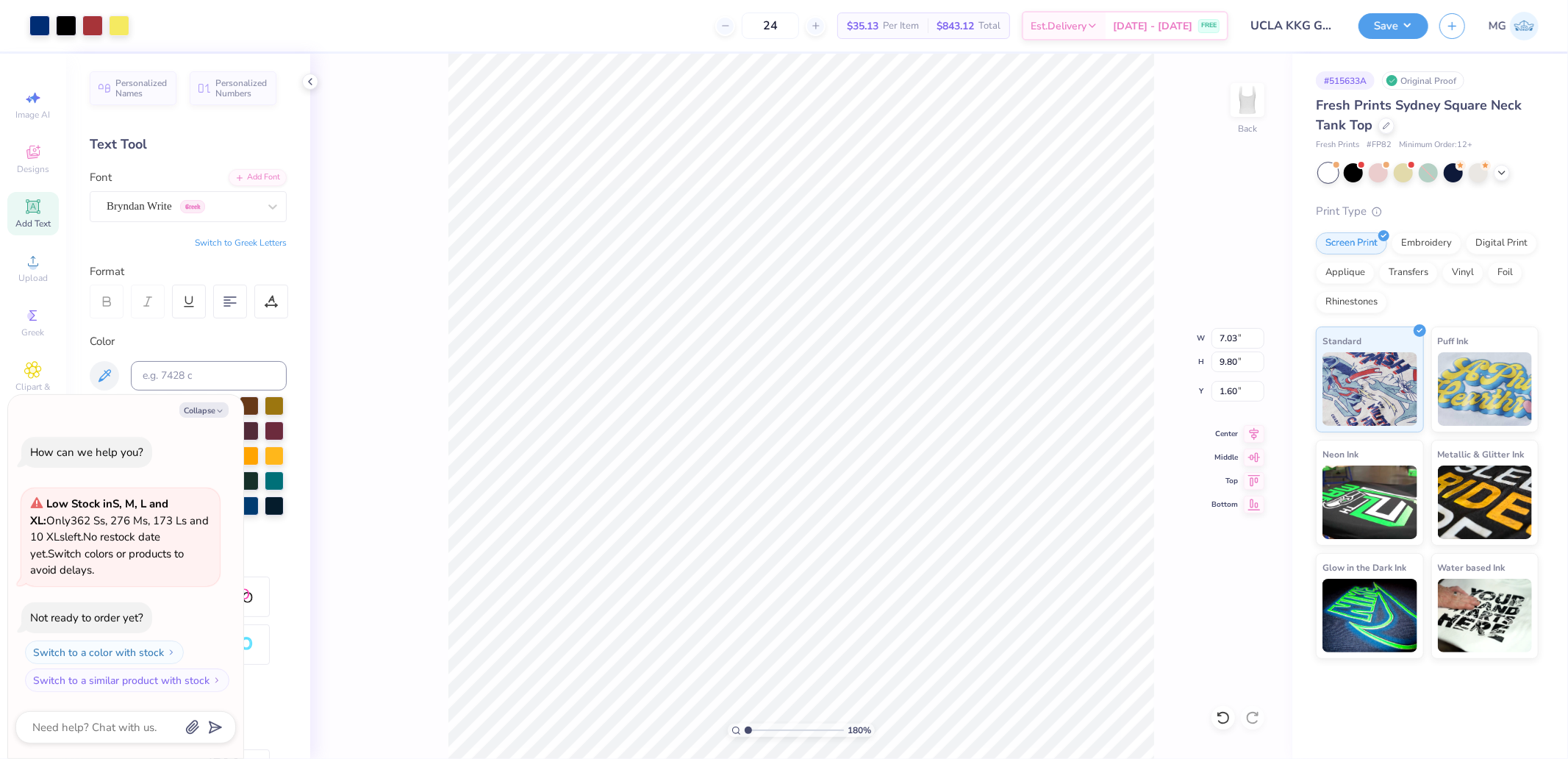
type input "1"
click at [745, 731] on input "range" at bounding box center [795, 729] width 100 height 13
click at [126, 23] on div at bounding box center [119, 24] width 20 height 20
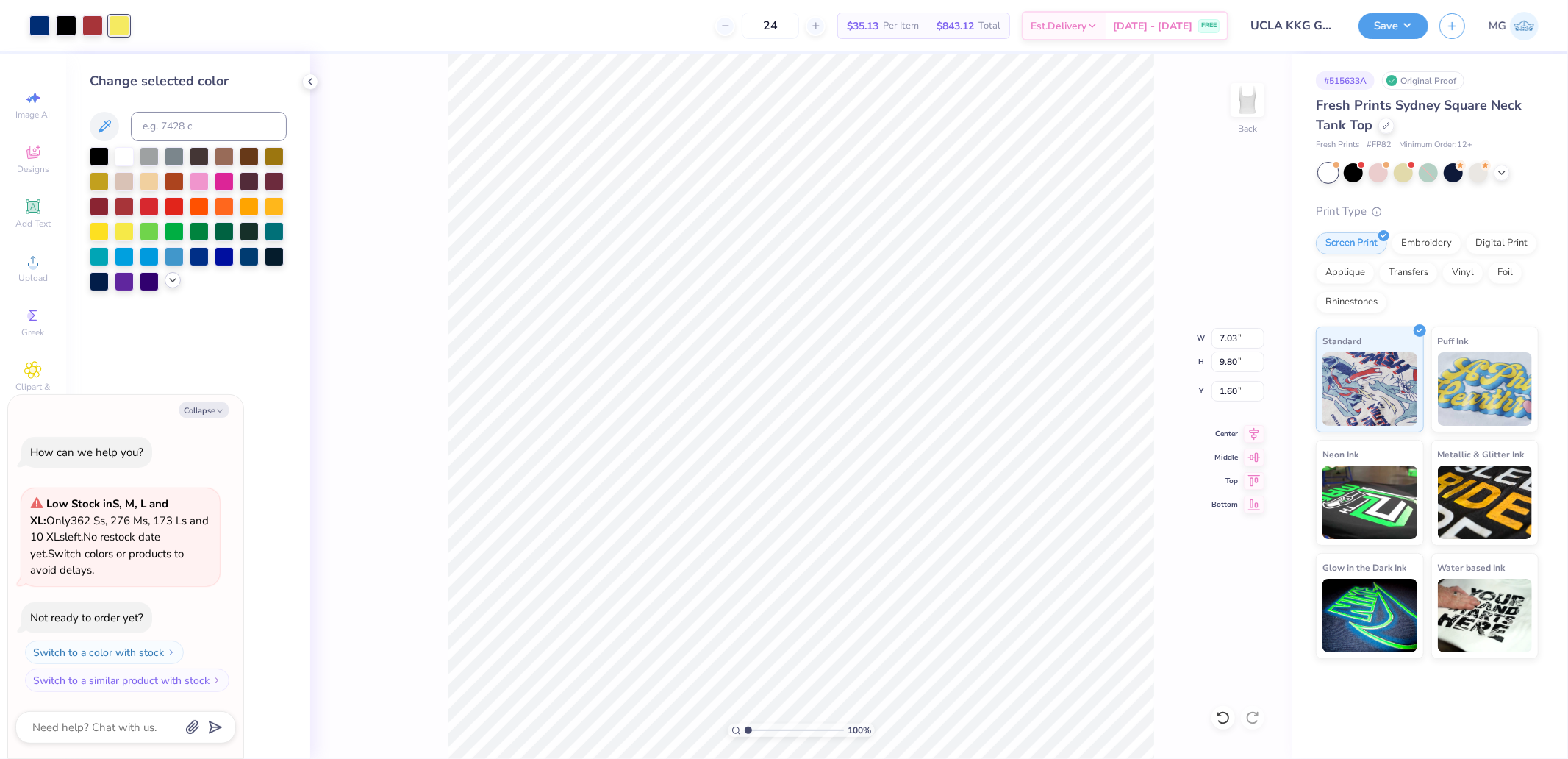
click at [177, 283] on icon at bounding box center [172, 279] width 12 height 12
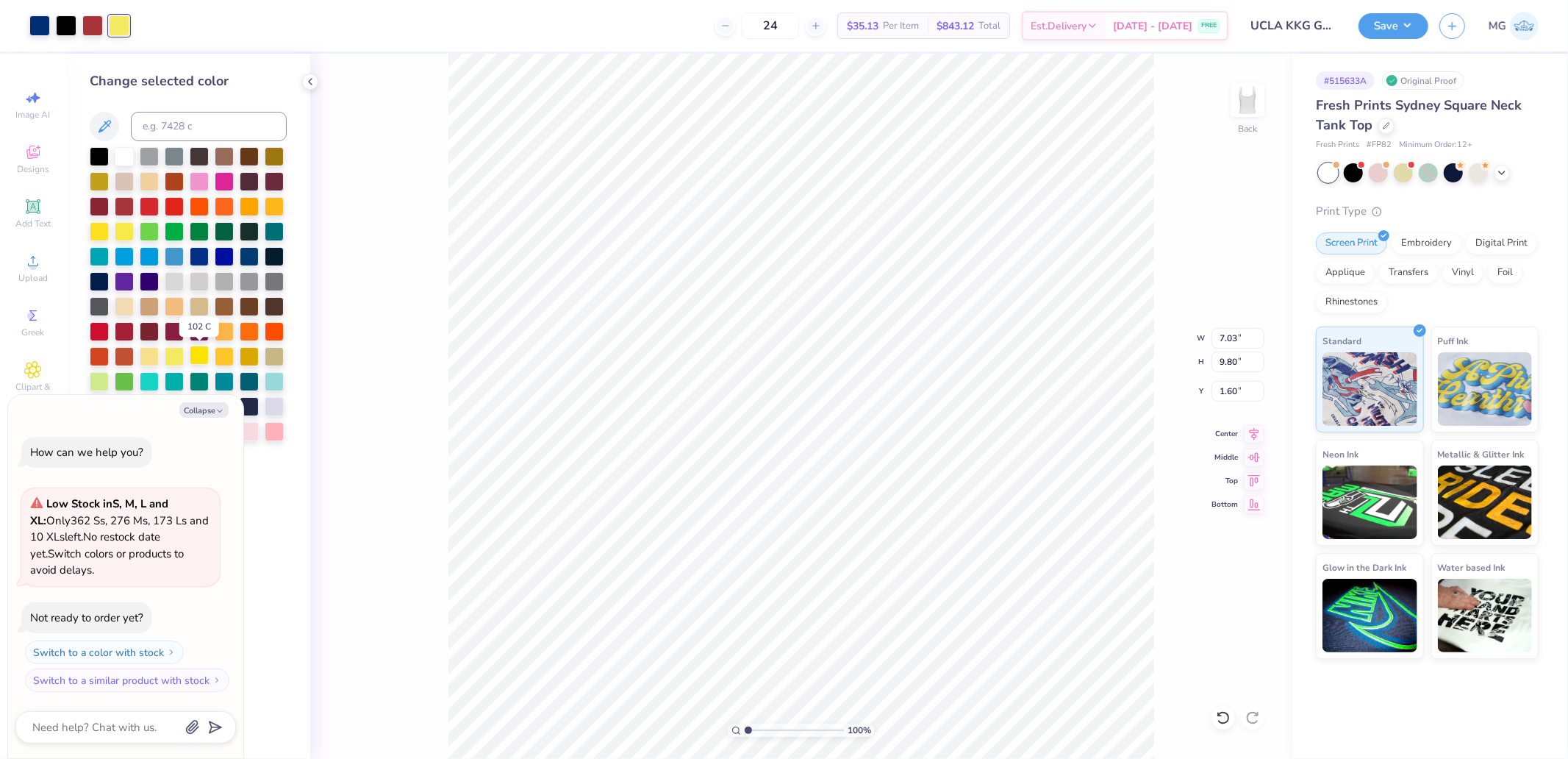
click at [197, 357] on div at bounding box center [199, 355] width 19 height 19
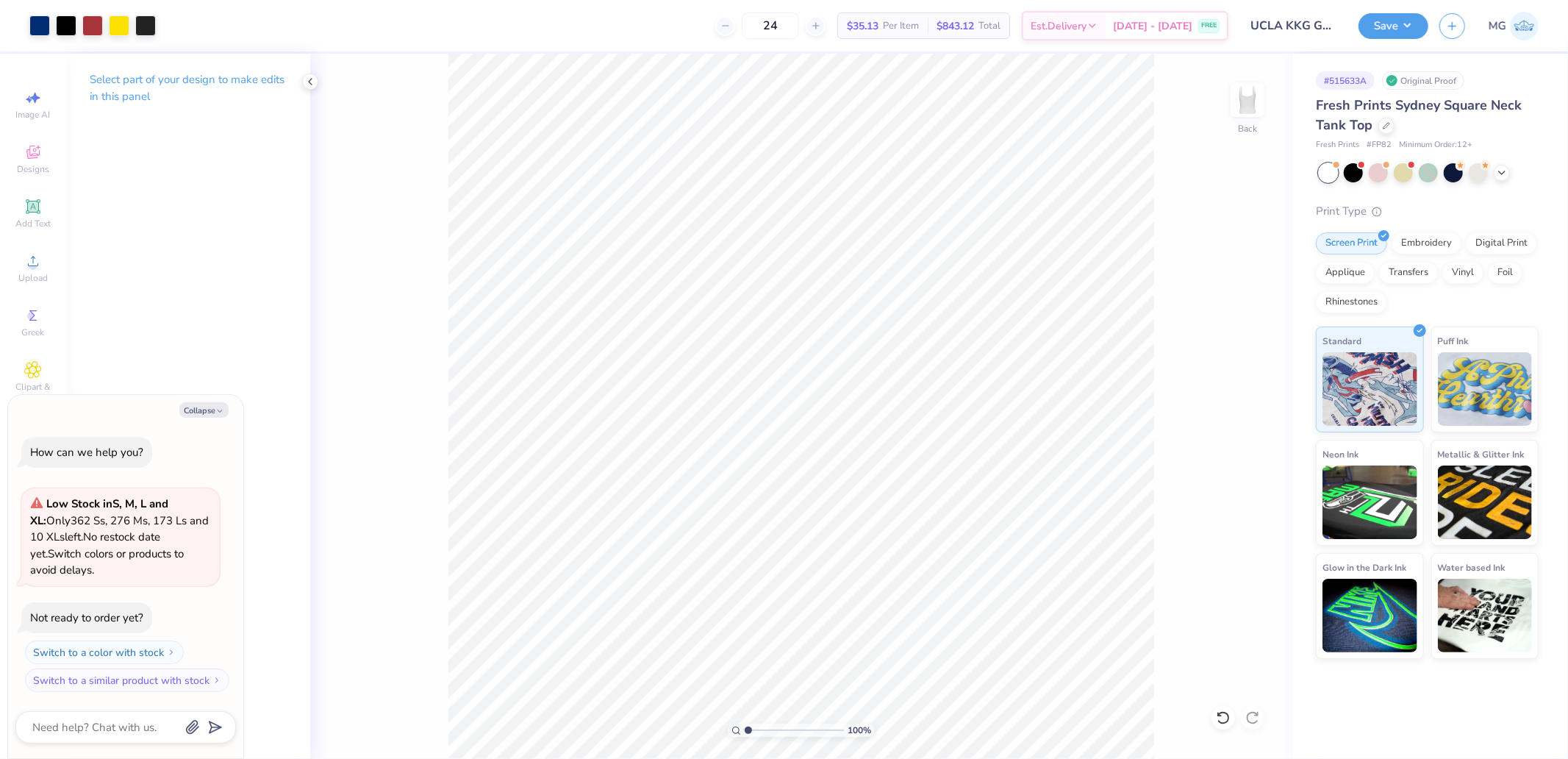
type textarea "x"
click at [1239, 364] on input "9.99" at bounding box center [1238, 361] width 53 height 20
type input "7"
type textarea "x"
type input "4.93"
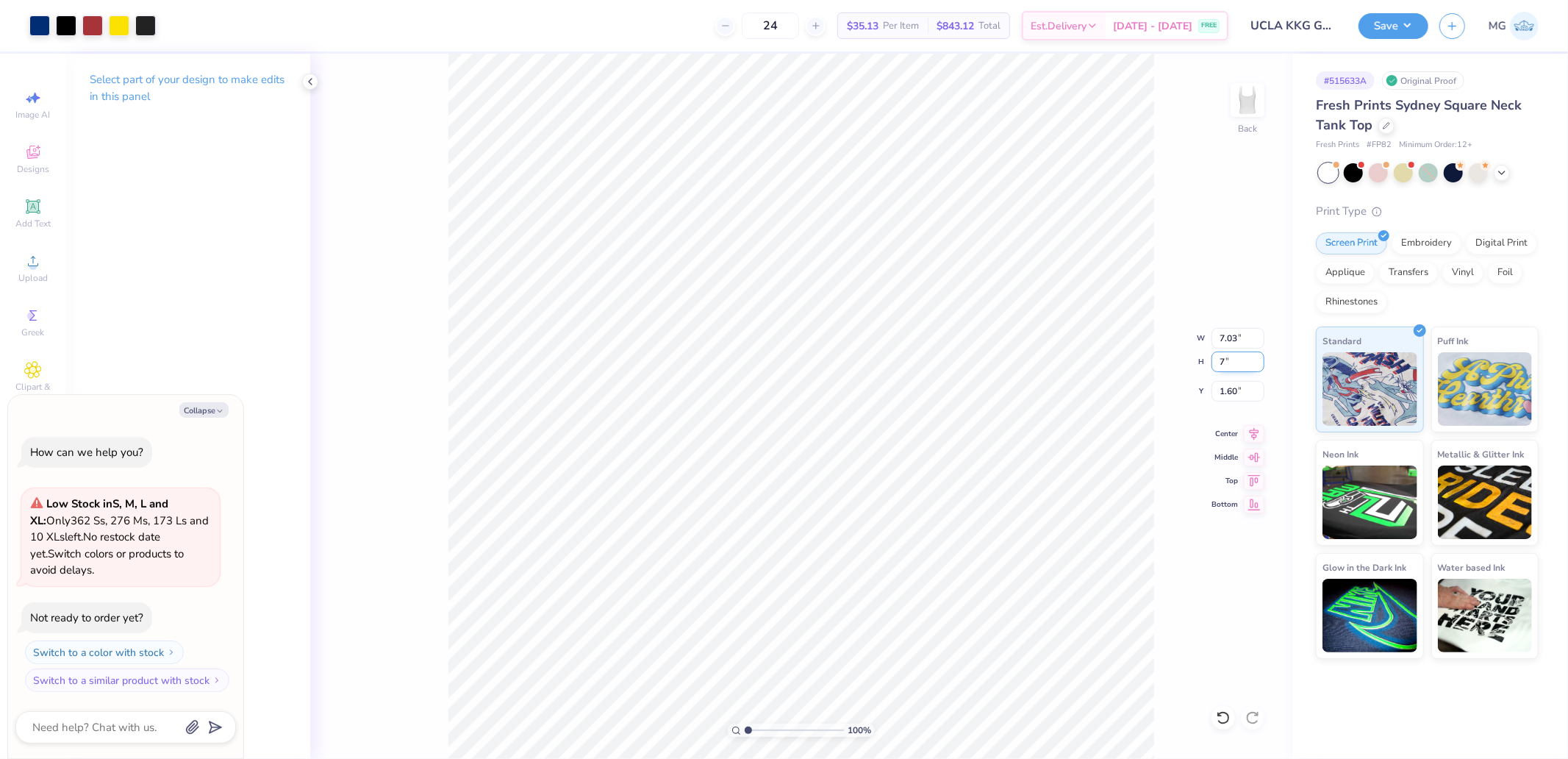
type input "7.00"
click at [1247, 394] on input "3.10" at bounding box center [1238, 391] width 53 height 20
type input "2"
type textarea "x"
type input "2.00"
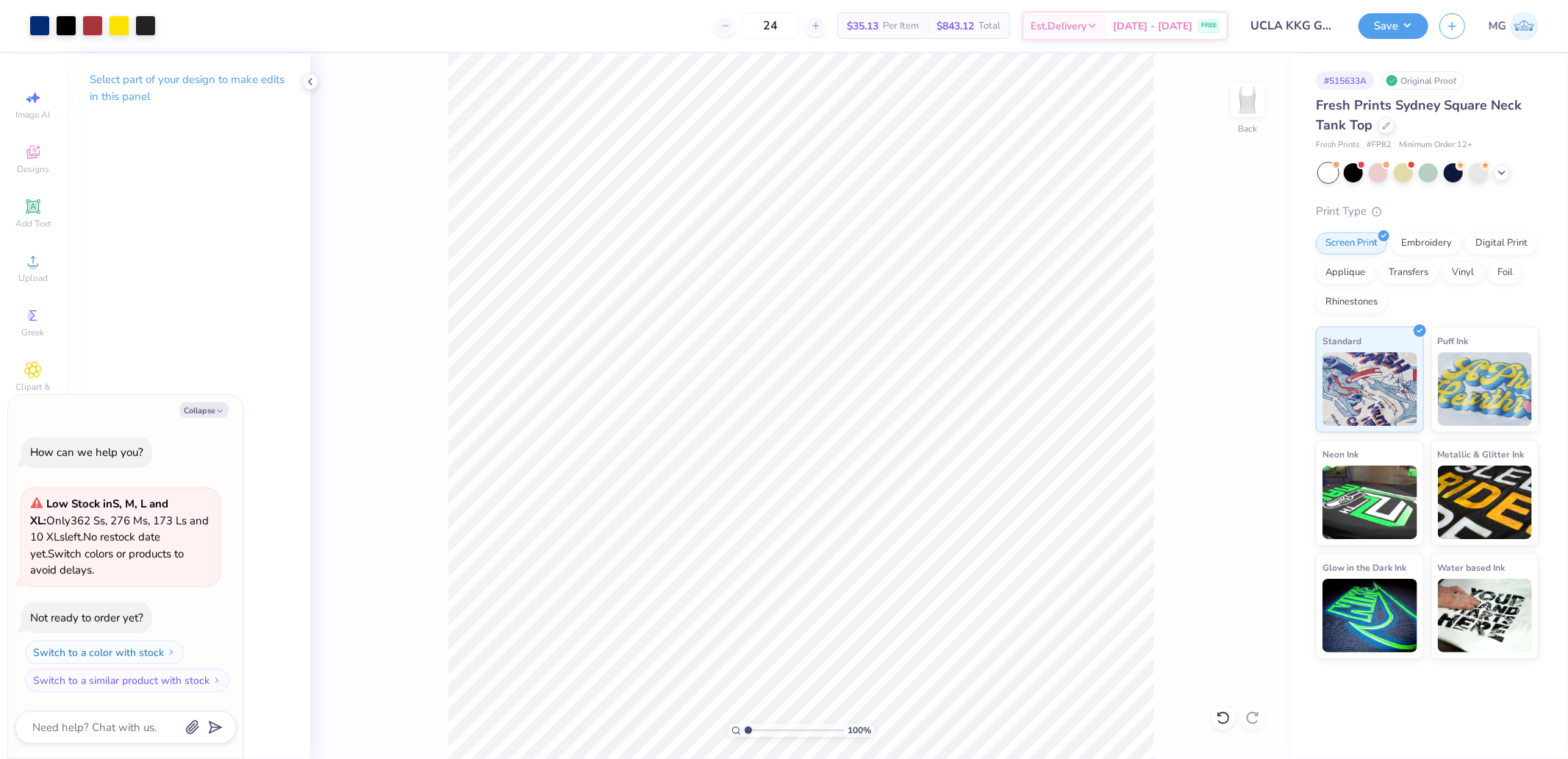
type textarea "x"
click at [1248, 331] on input "4.93" at bounding box center [1238, 338] width 53 height 20
type input "5"
type textarea "x"
type input "5.00"
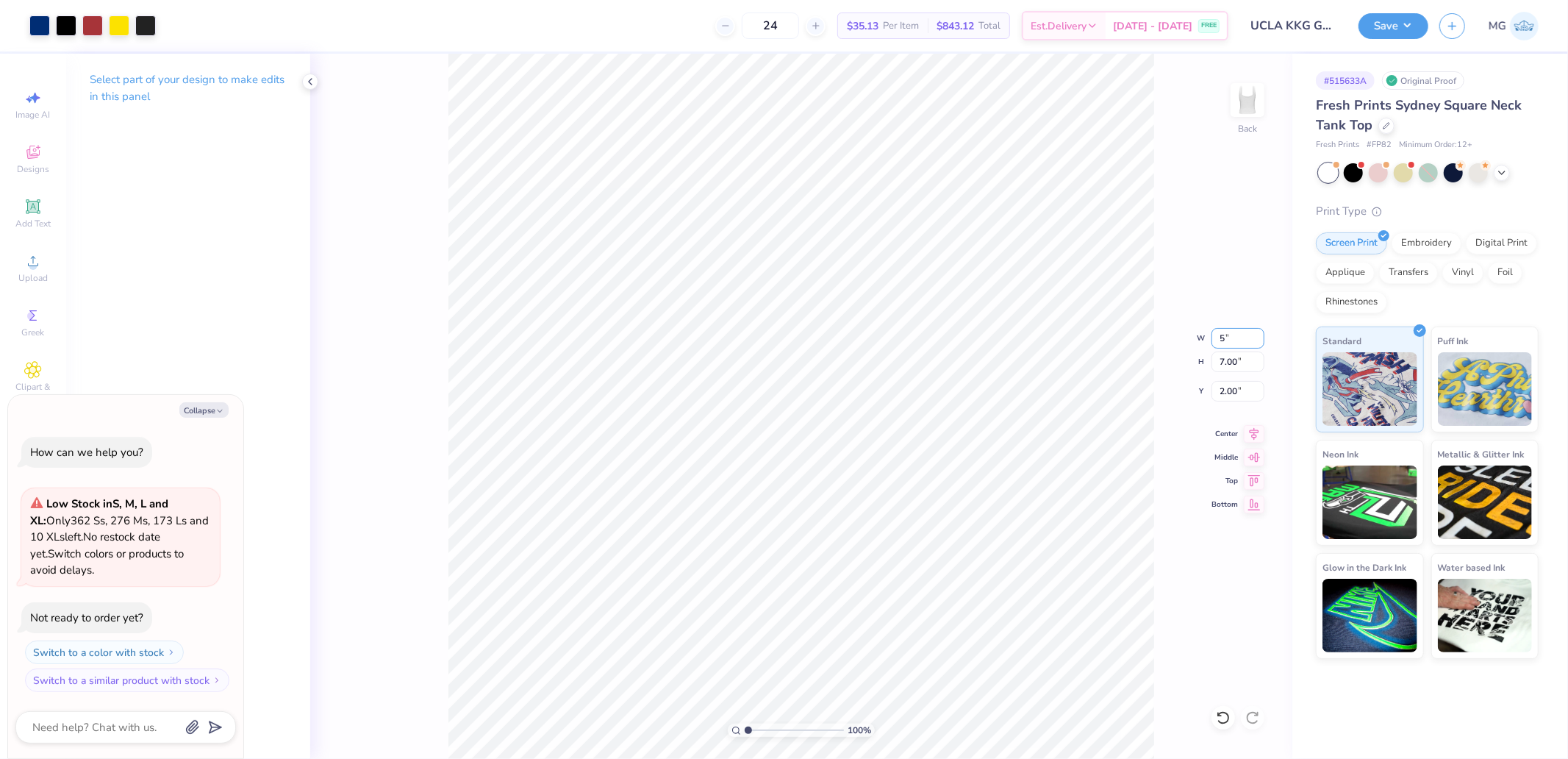
type input "7.11"
type input "1.95"
click at [1232, 360] on input "7.11" at bounding box center [1238, 361] width 53 height 20
type input "8"
type textarea "x"
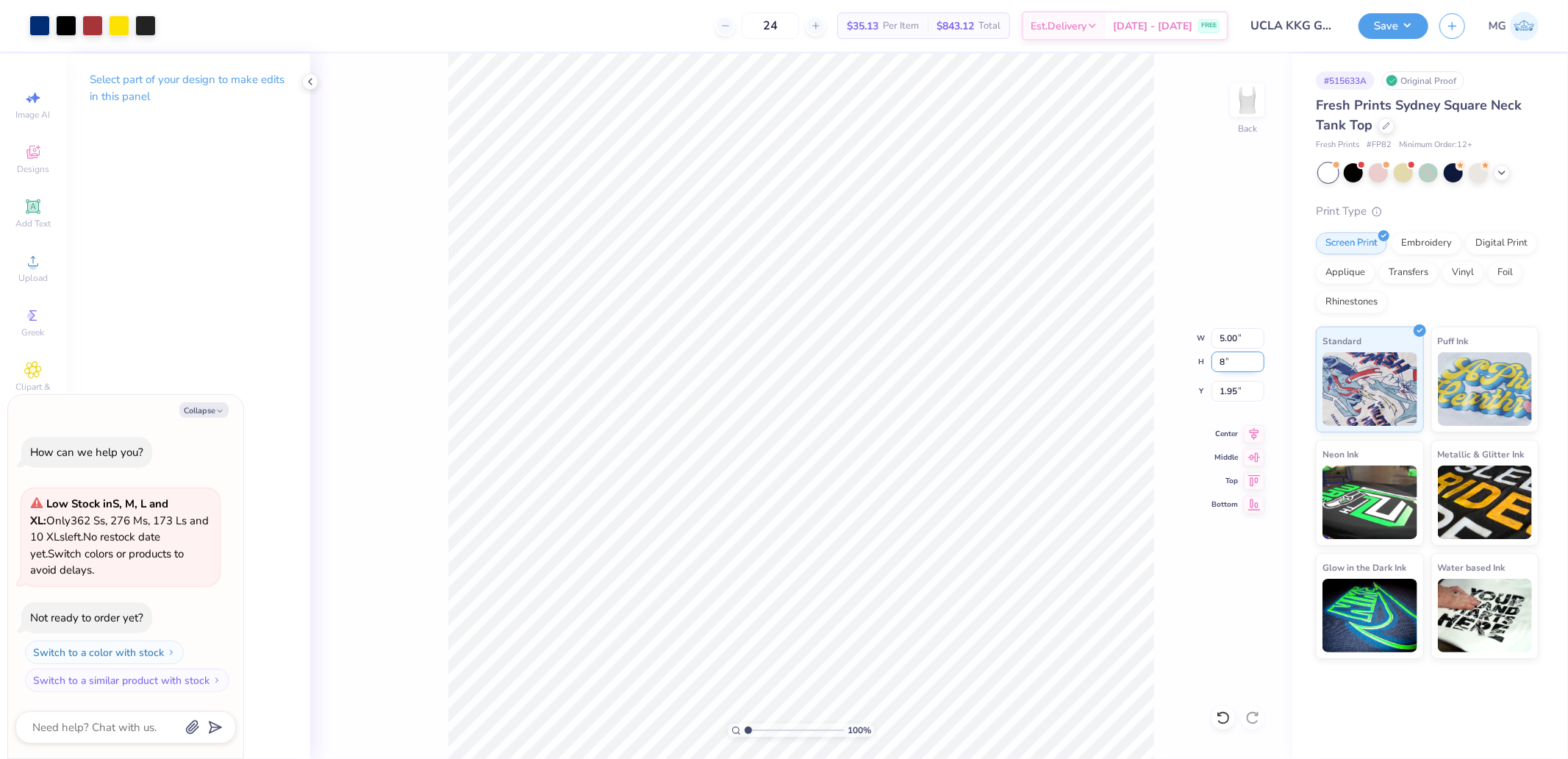
type input "5.63"
type input "8.00"
click at [1232, 391] on input "1.50" at bounding box center [1238, 391] width 53 height 20
type input "2"
type textarea "x"
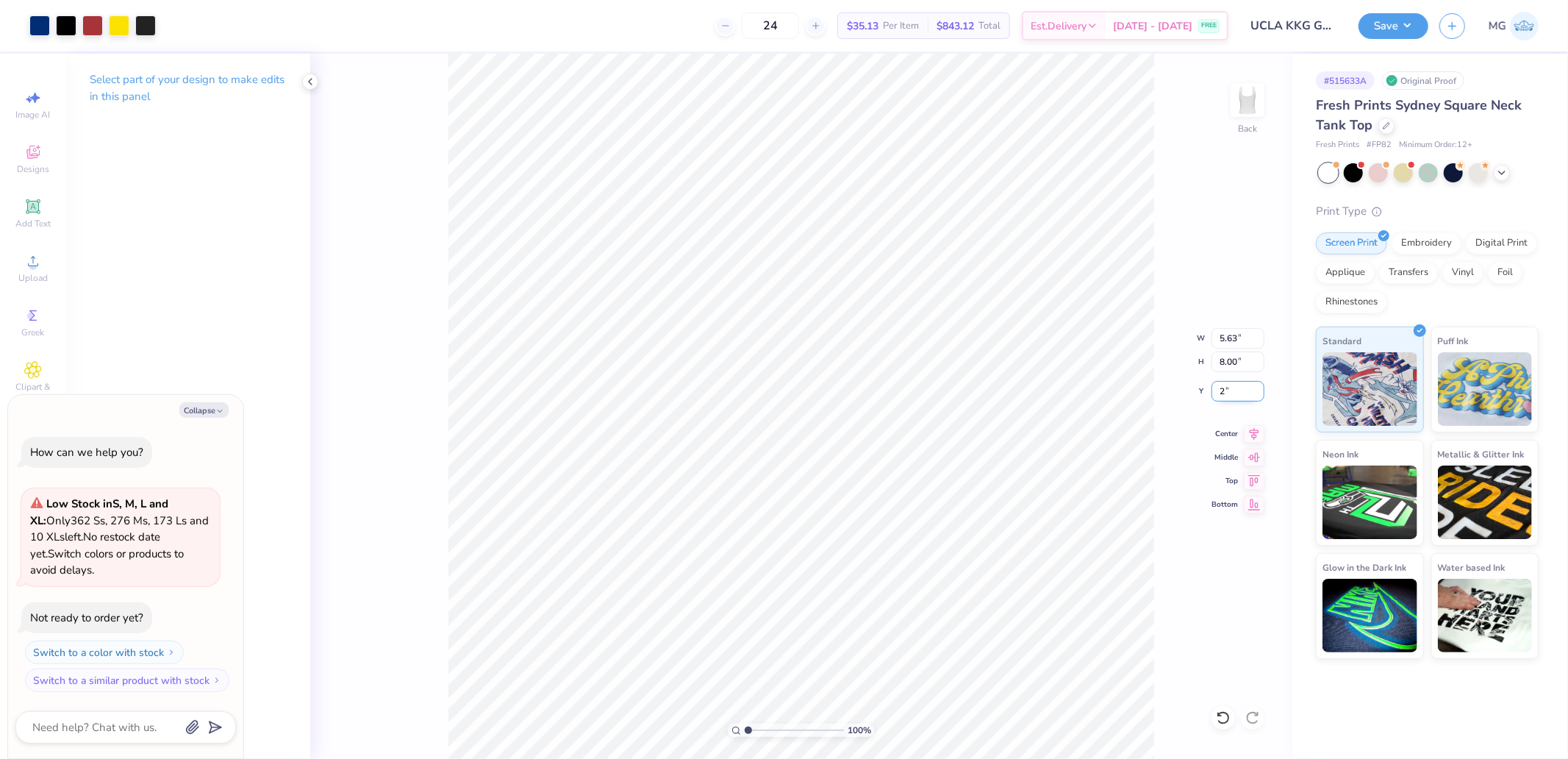
type input "2.00"
click at [144, 26] on div at bounding box center [146, 24] width 20 height 20
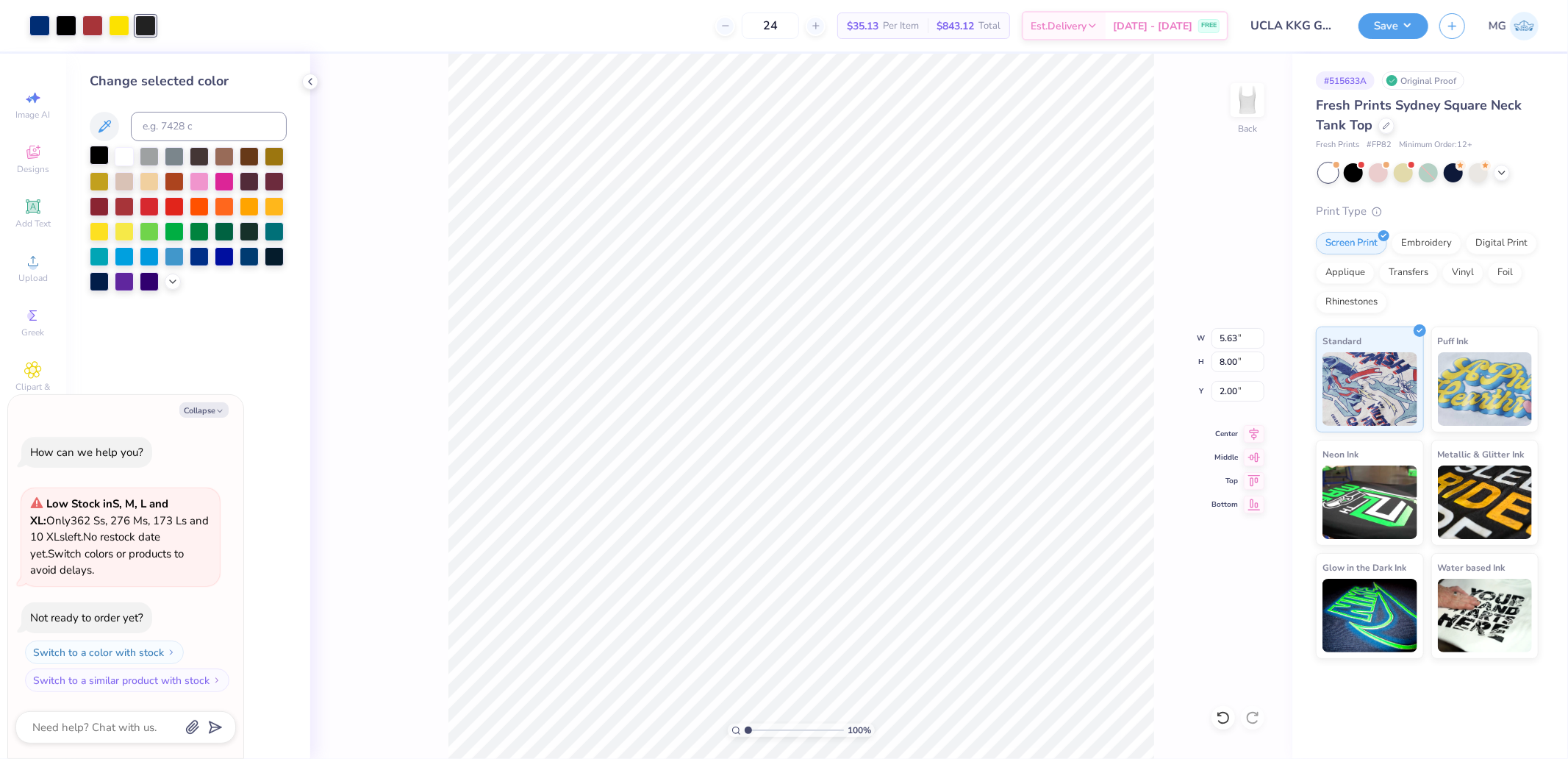
click at [101, 152] on div at bounding box center [99, 155] width 19 height 19
click at [398, 211] on div "100 % Back W 5.63 5.63 " H 8.00 8.00 " Y 2.00 2.00 " Center Middle Top Bottom" at bounding box center [802, 406] width 982 height 705
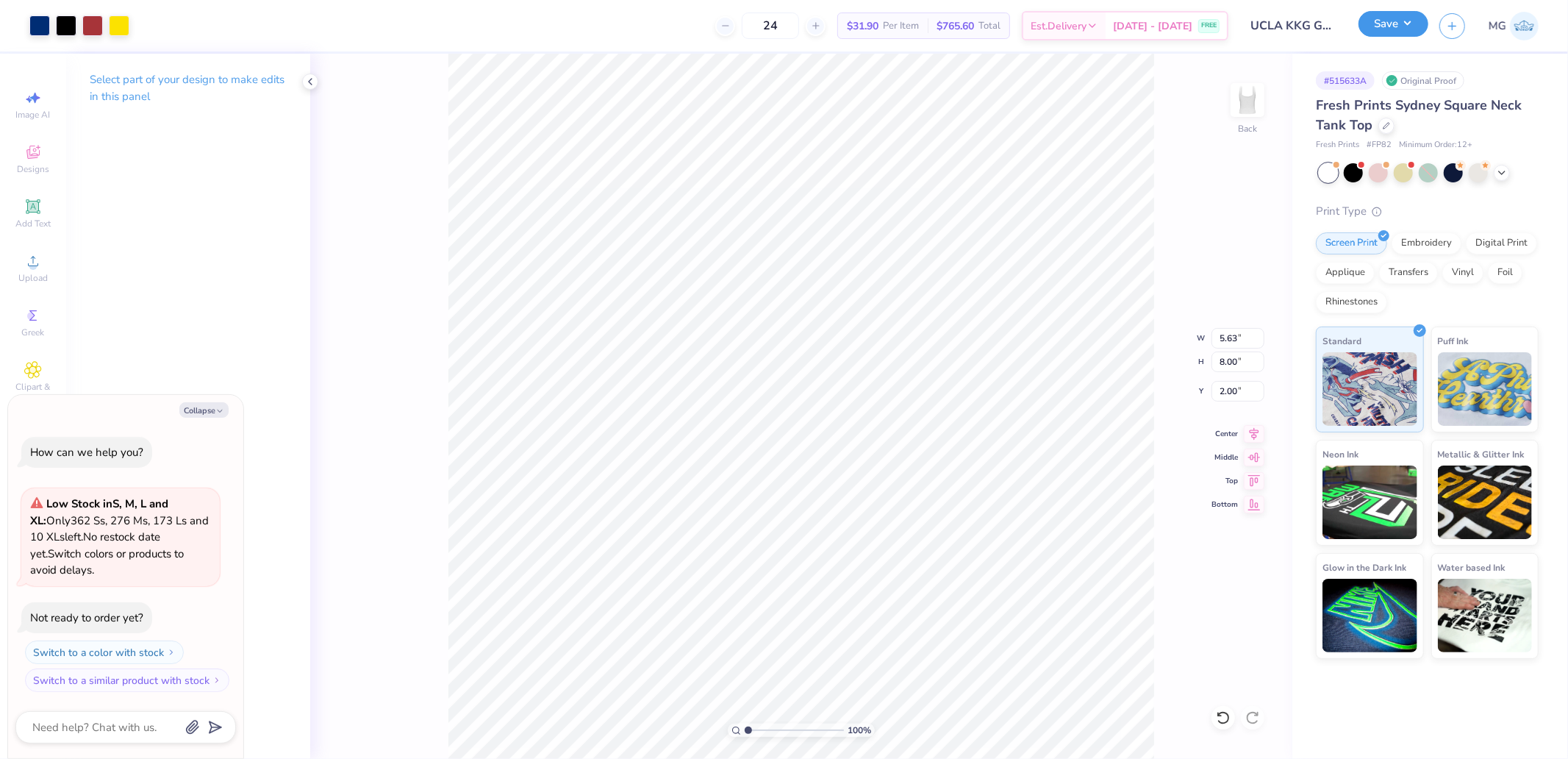
click at [1361, 23] on button "Save" at bounding box center [1393, 23] width 70 height 26
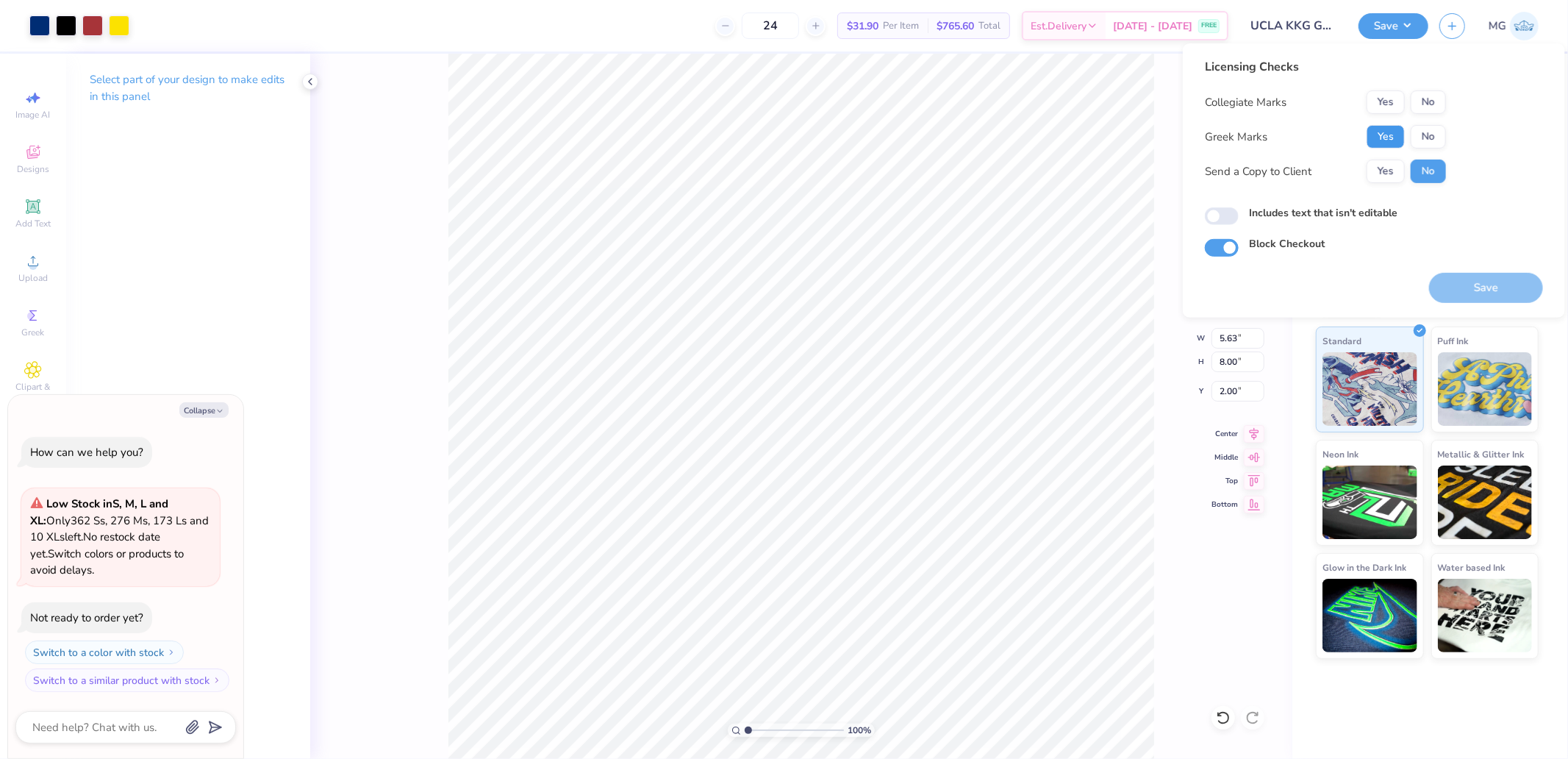
click at [1393, 134] on button "Yes" at bounding box center [1385, 137] width 38 height 23
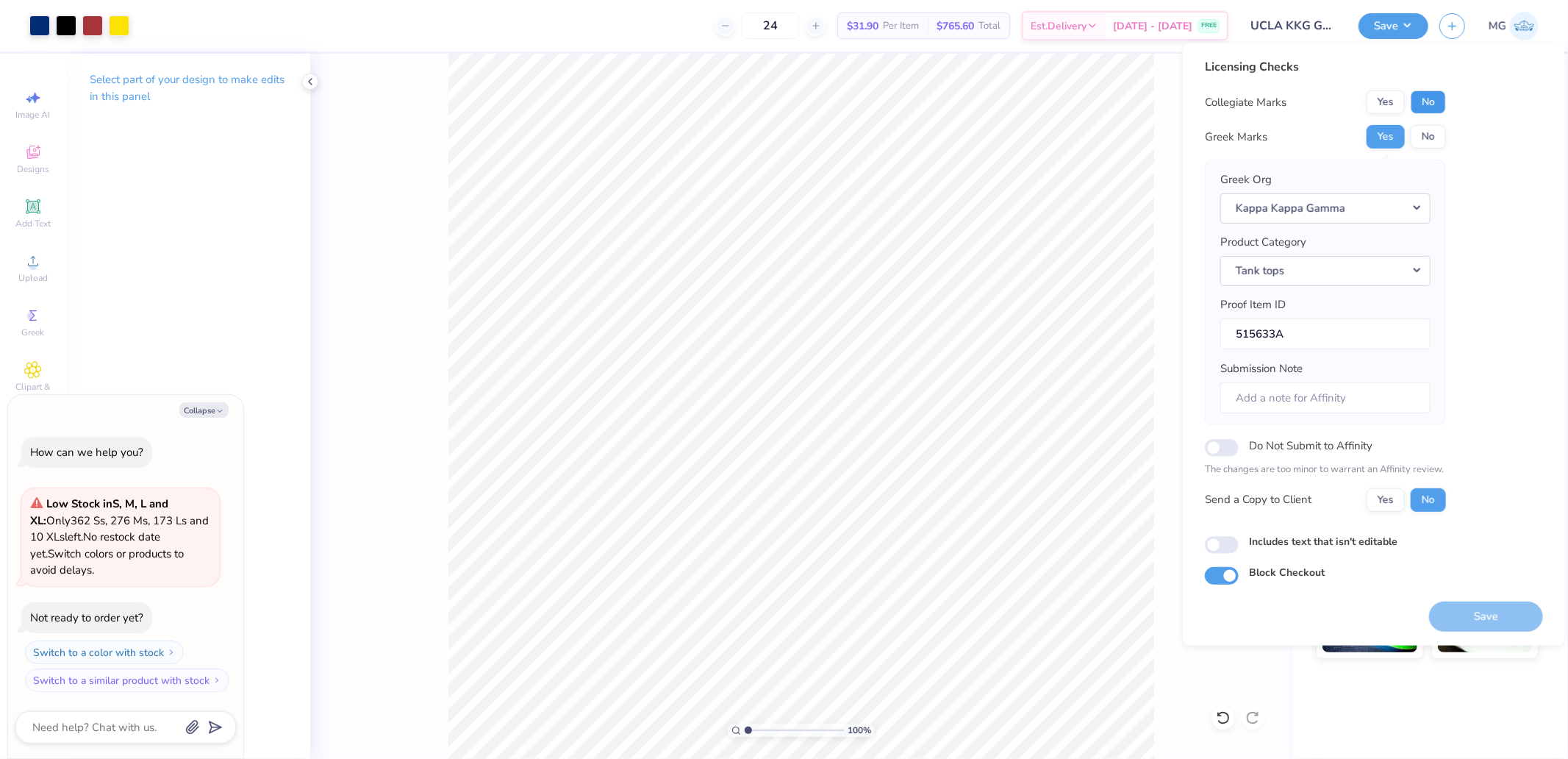
click at [1435, 104] on button "No" at bounding box center [1428, 102] width 35 height 23
click at [1482, 617] on button "Save" at bounding box center [1486, 616] width 114 height 30
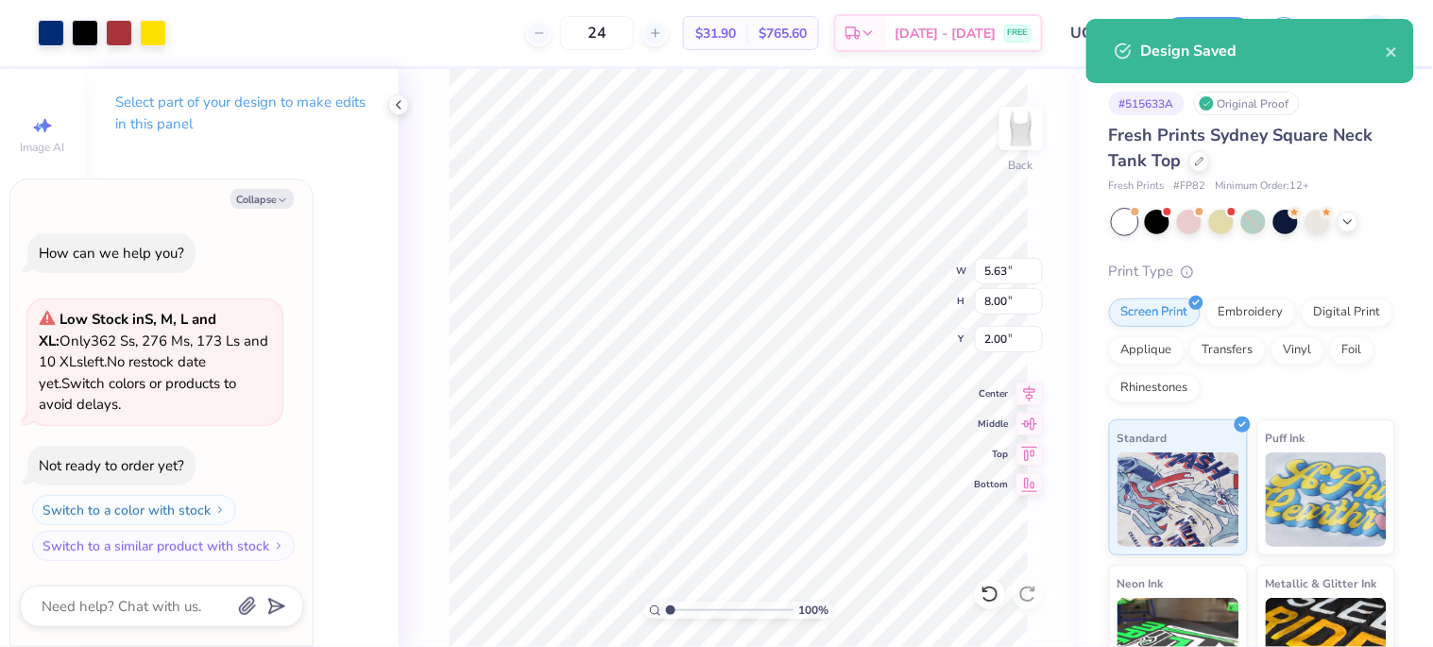
type textarea "x"
